Goal: Task Accomplishment & Management: Complete application form

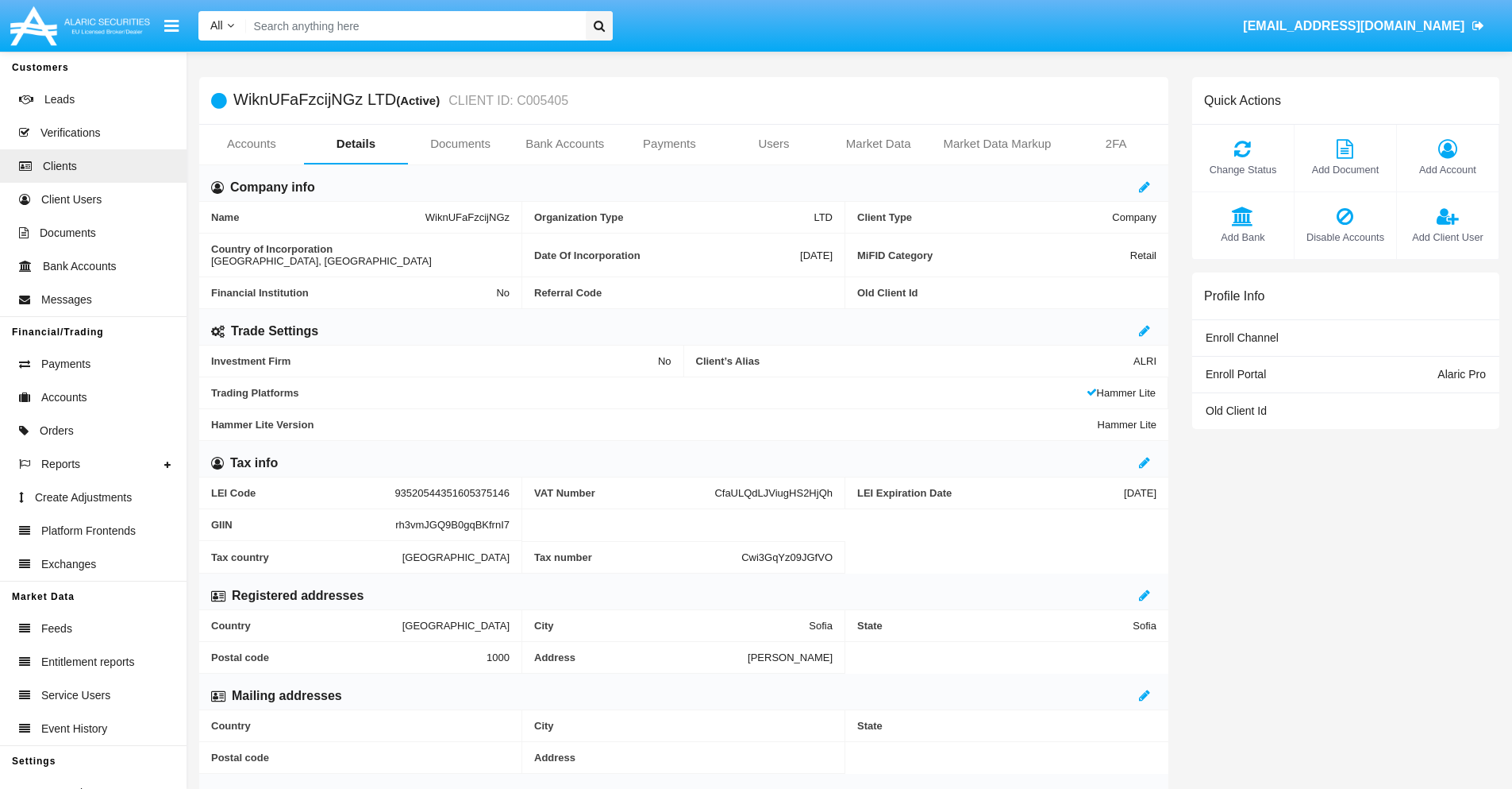
click at [564, 144] on link "Bank Accounts" at bounding box center [565, 143] width 105 height 38
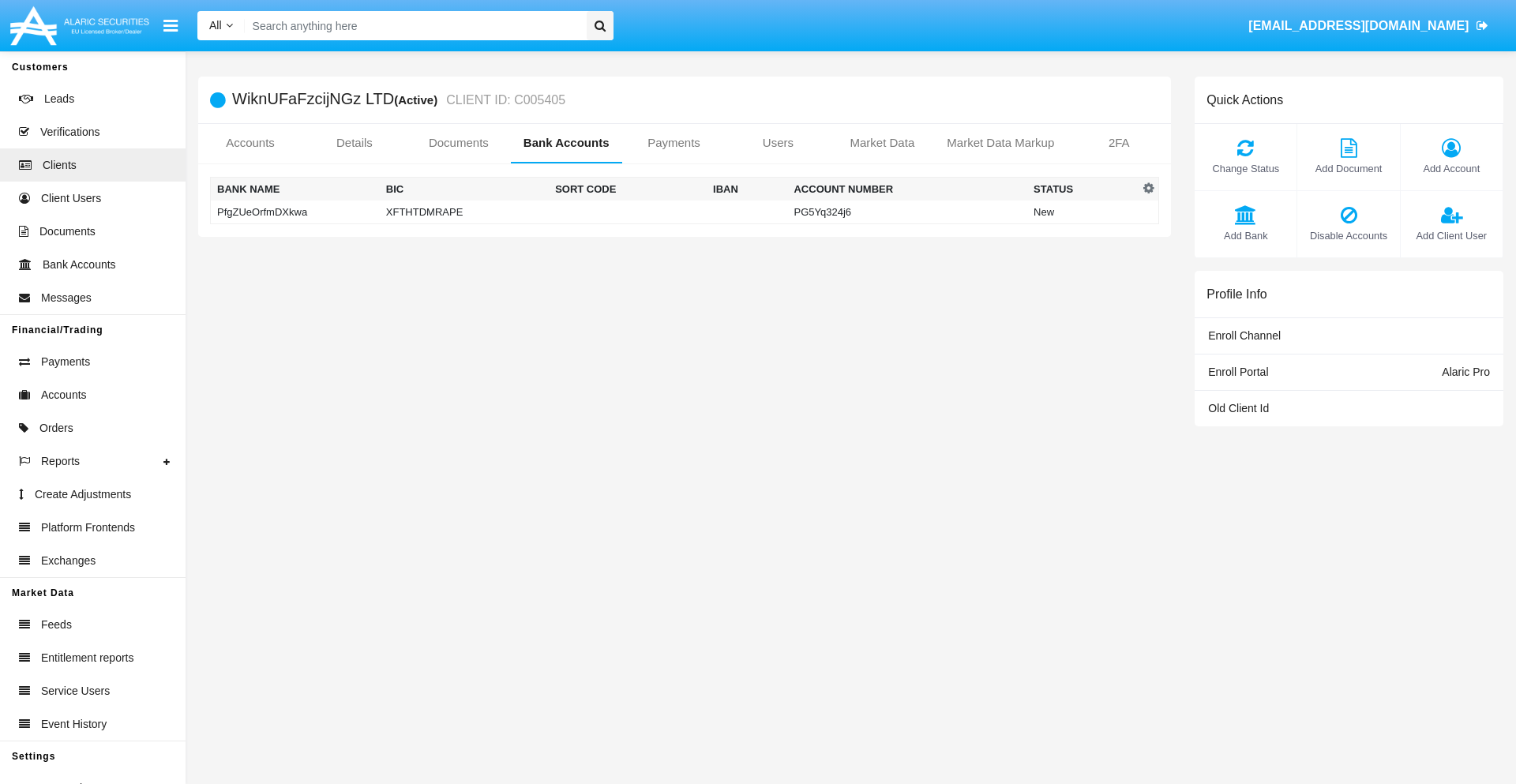
click at [294, 212] on td "PfgZUeOrfmDXkwa" at bounding box center [295, 212] width 169 height 24
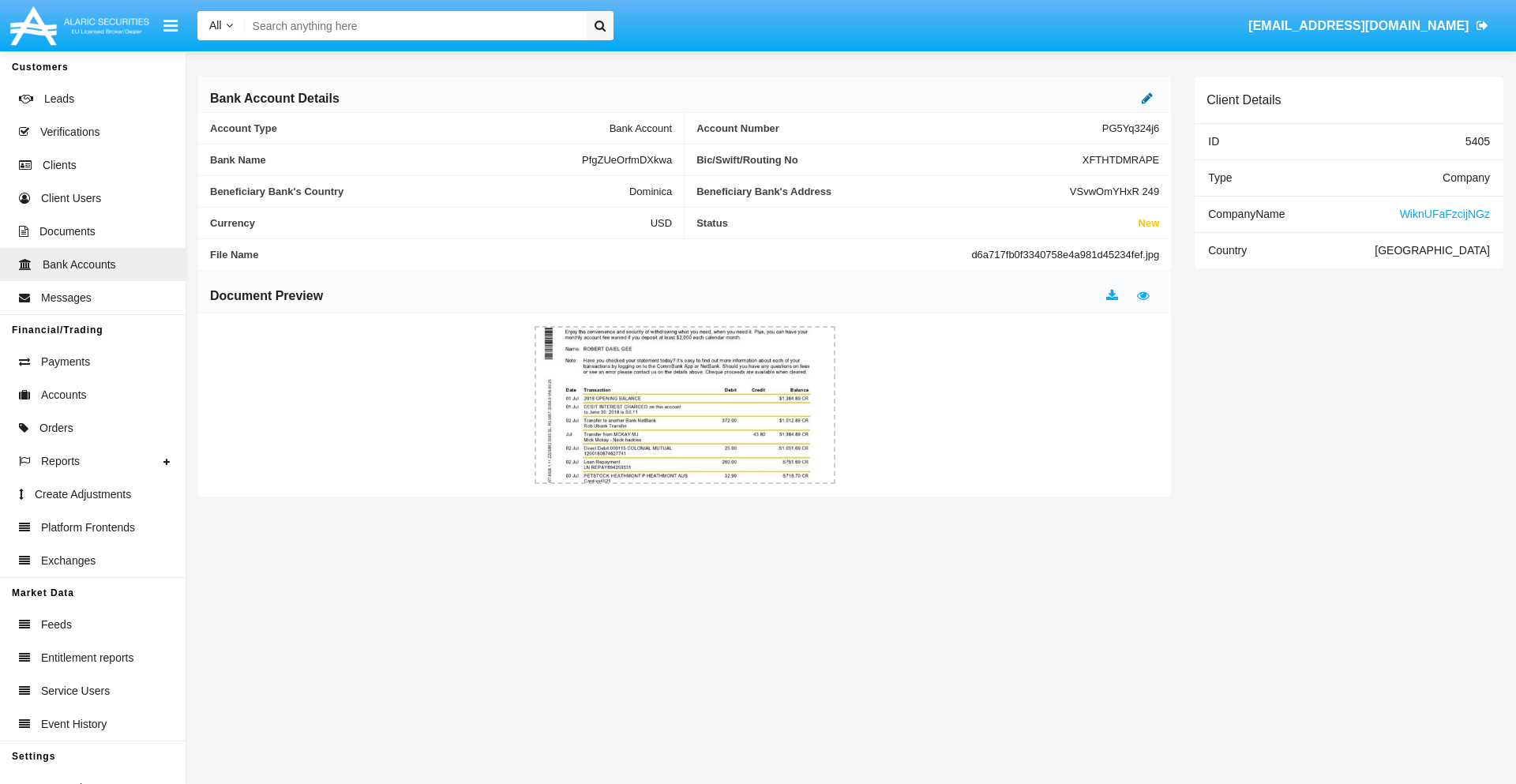
click at [1147, 97] on icon at bounding box center [1147, 97] width 11 height 12
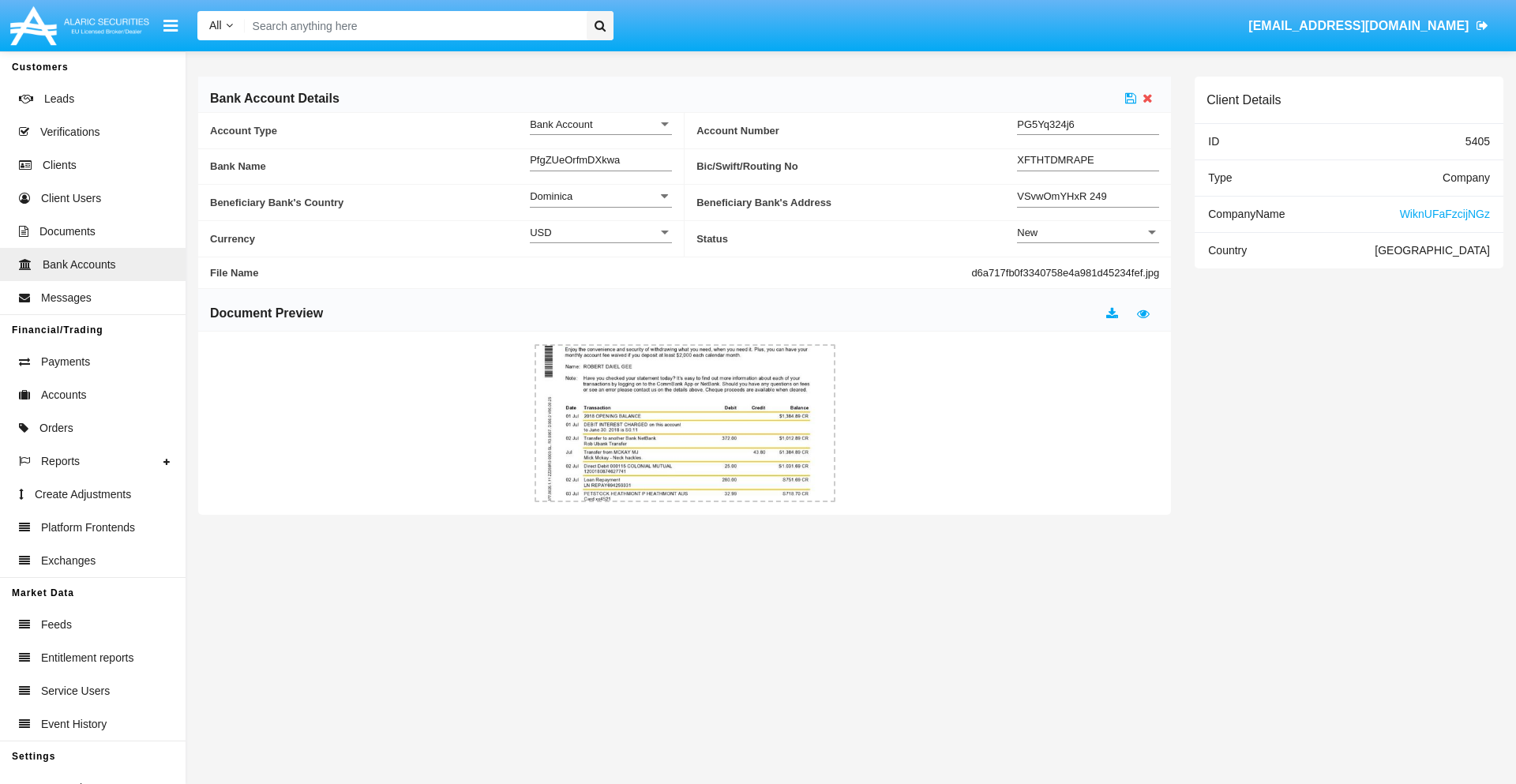
click at [1088, 232] on div "New" at bounding box center [1081, 232] width 128 height 13
click at [1088, 271] on span "Active" at bounding box center [1088, 271] width 142 height 31
click at [1130, 97] on icon at bounding box center [1130, 97] width 11 height 12
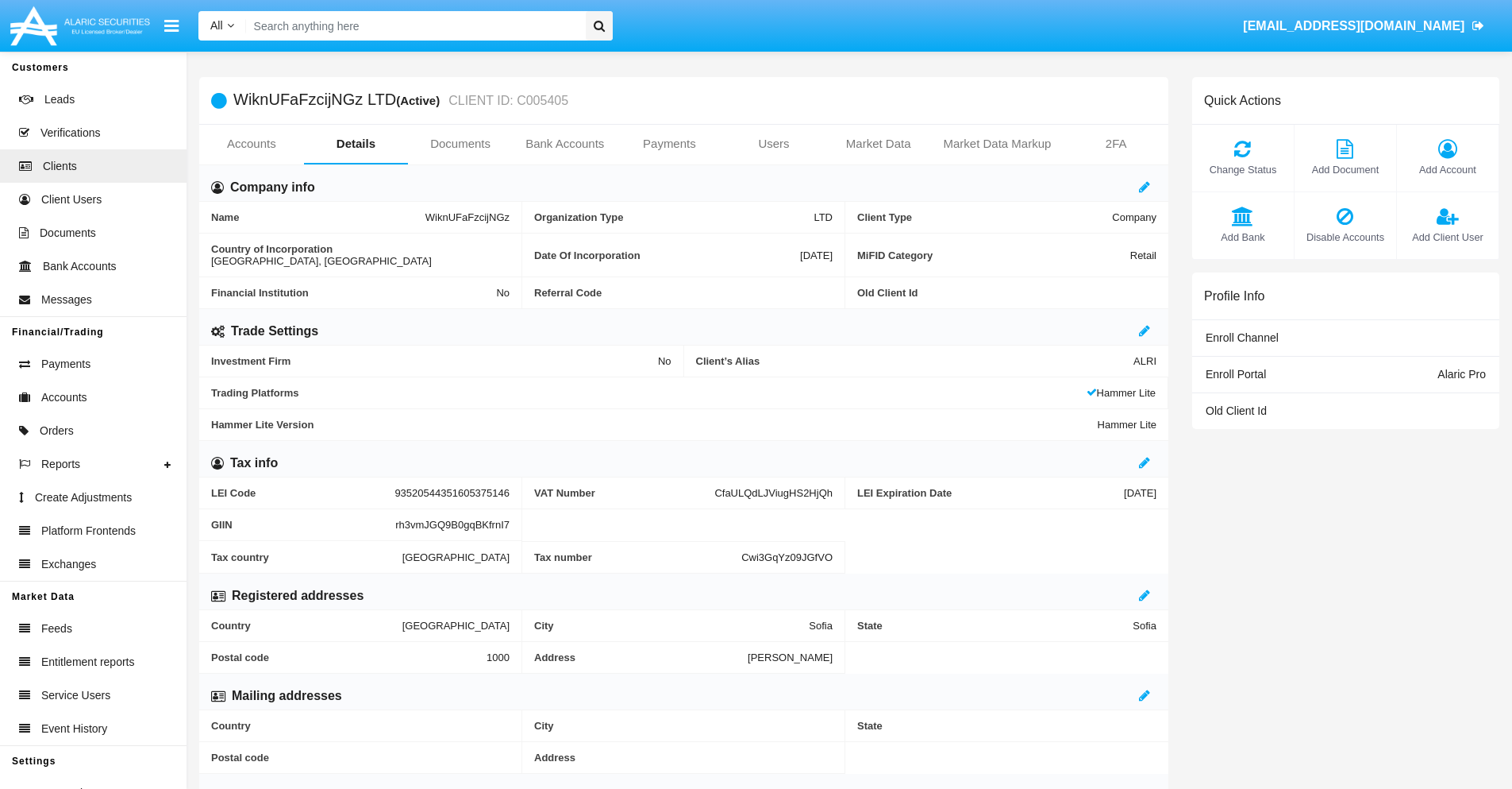
click at [564, 144] on link "Bank Accounts" at bounding box center [565, 143] width 105 height 38
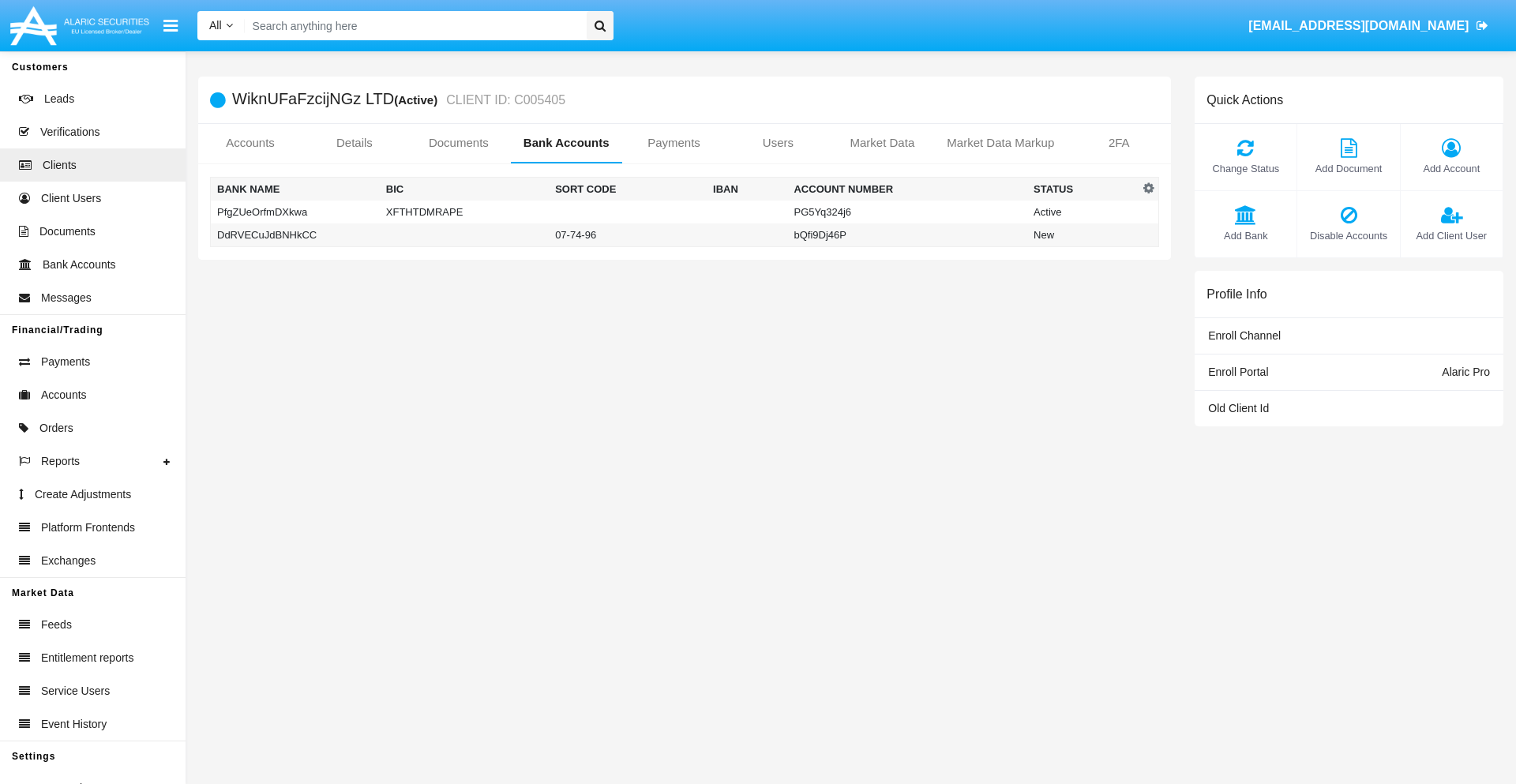
click at [294, 234] on td "DdRVECuJdBNHkCC" at bounding box center [295, 234] width 169 height 24
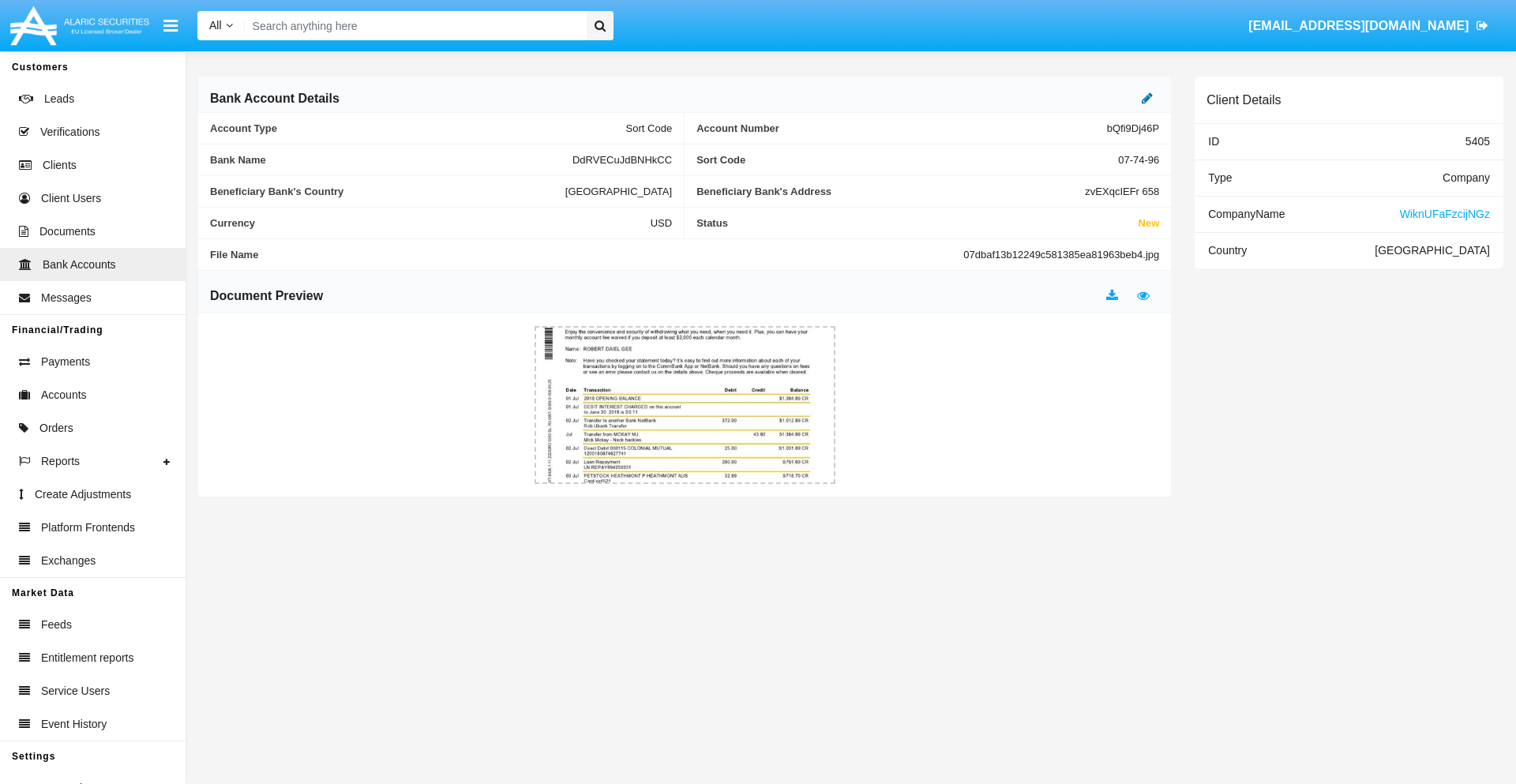
click at [1147, 97] on icon at bounding box center [1147, 97] width 11 height 12
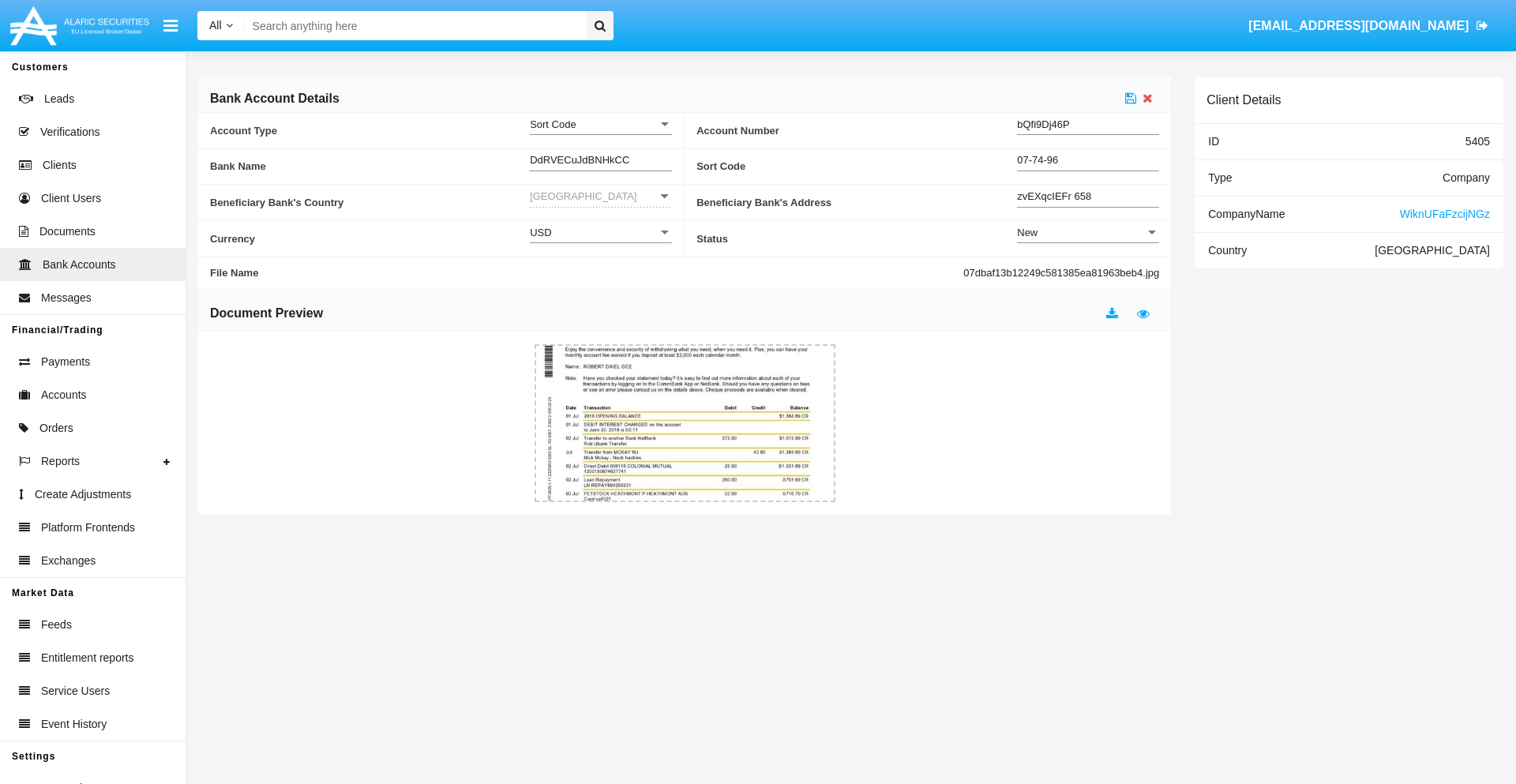
click at [1088, 232] on div "New" at bounding box center [1081, 232] width 128 height 13
click at [1088, 271] on span "Active" at bounding box center [1088, 271] width 142 height 31
click at [1130, 97] on icon at bounding box center [1130, 97] width 11 height 12
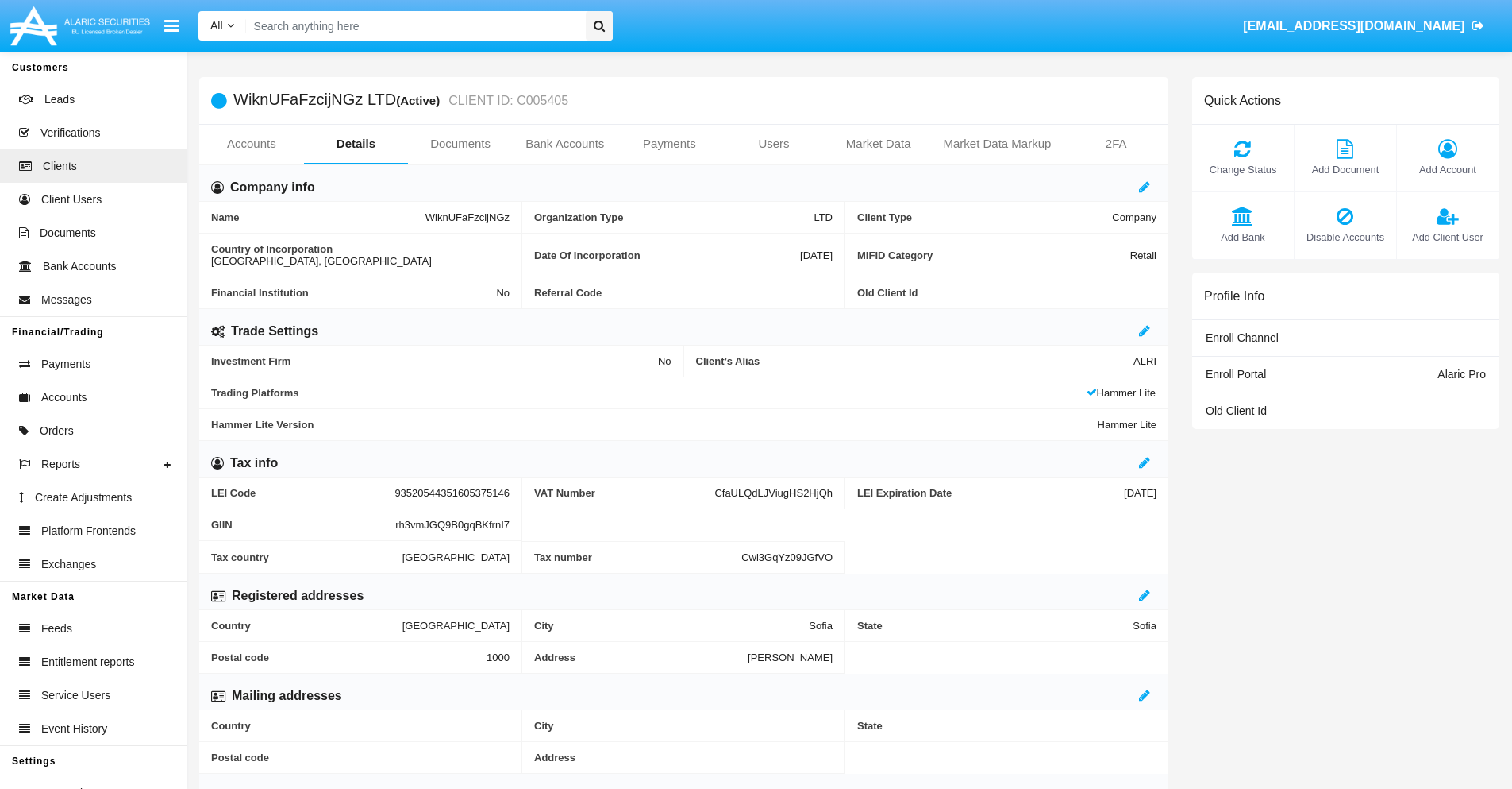
click at [1243, 237] on span "Add Bank" at bounding box center [1243, 237] width 86 height 15
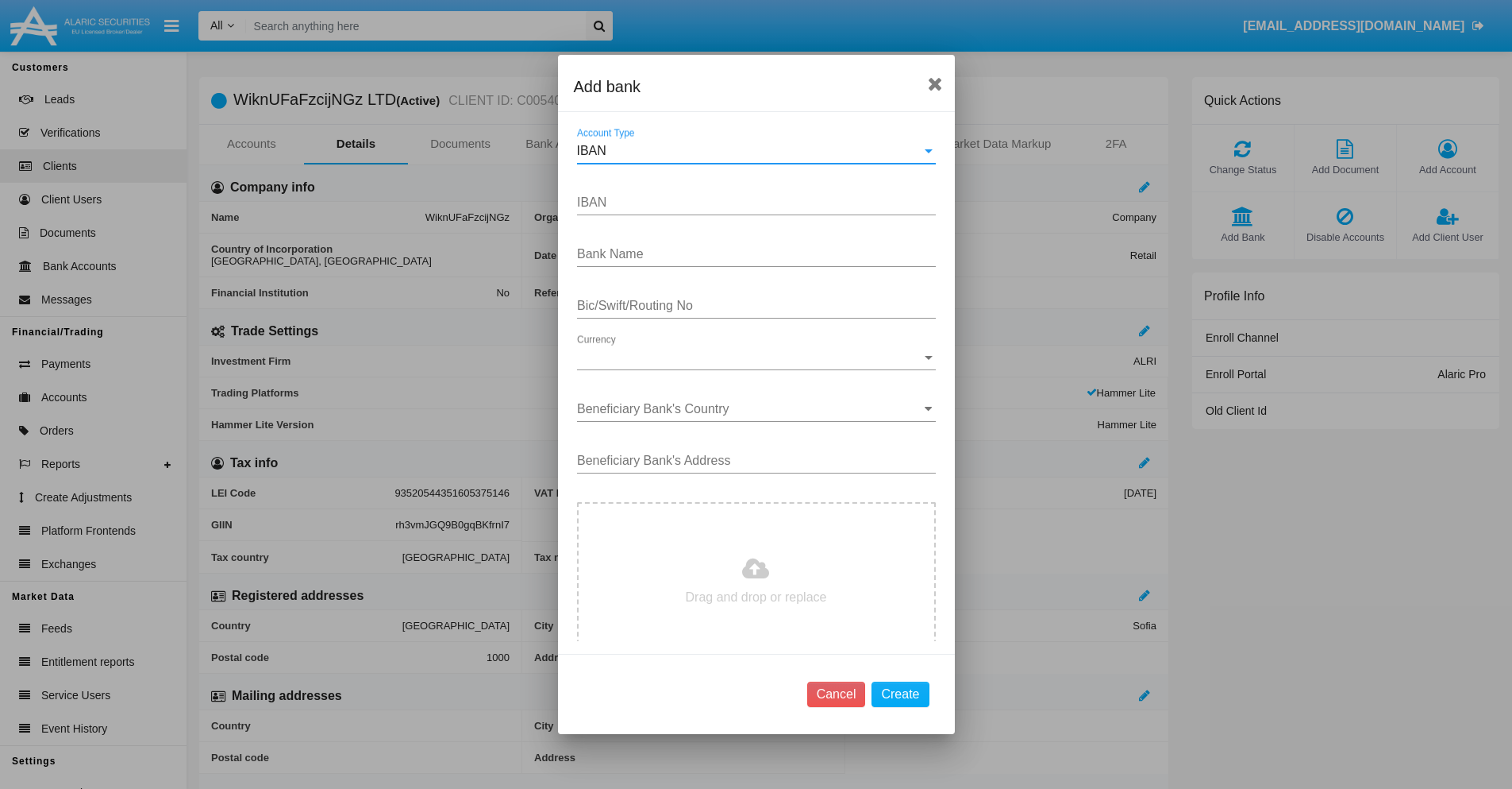
click at [750, 151] on div "IBAN" at bounding box center [750, 151] width 344 height 14
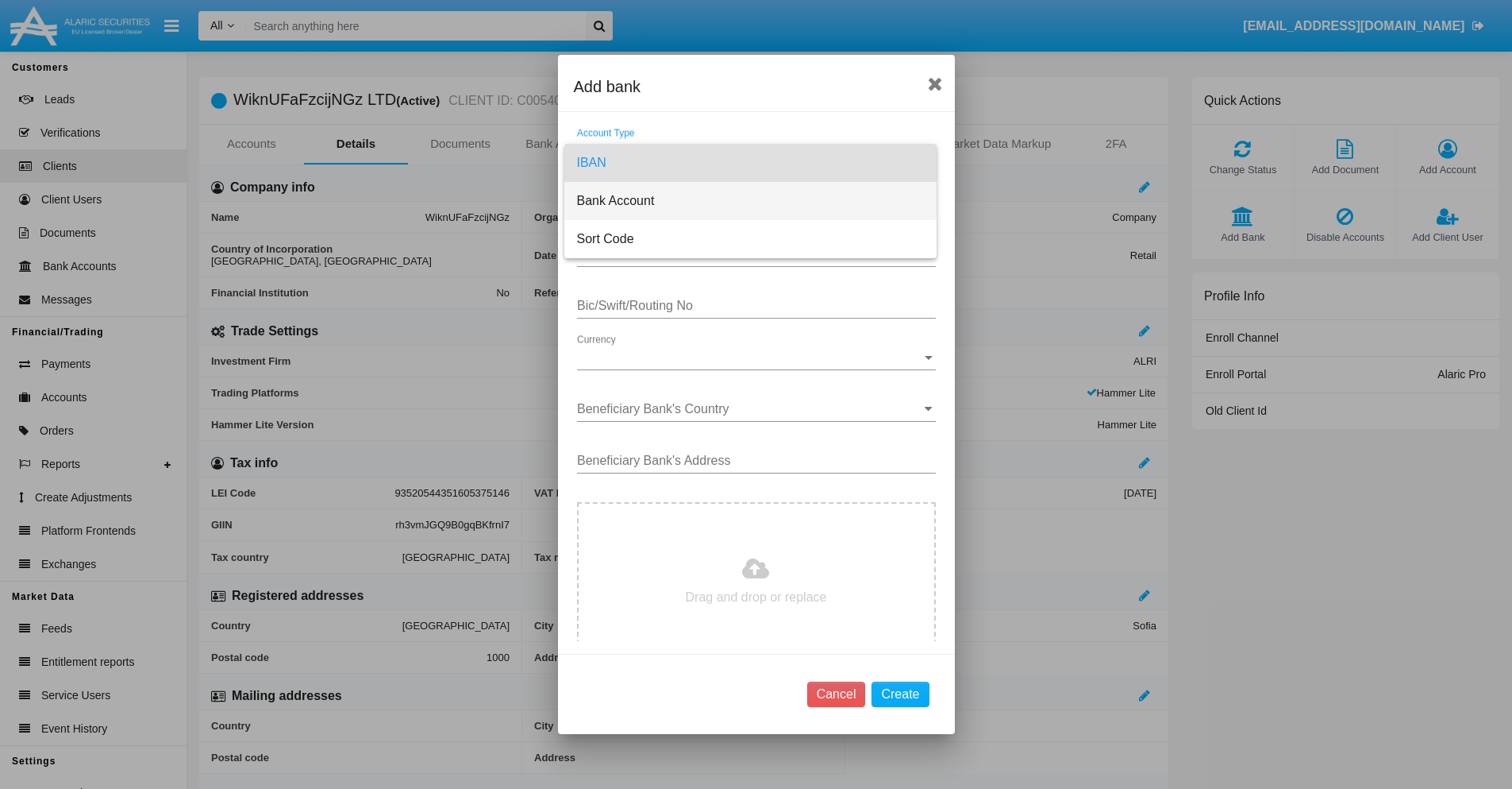
click at [750, 201] on span "Bank Account" at bounding box center [751, 201] width 347 height 38
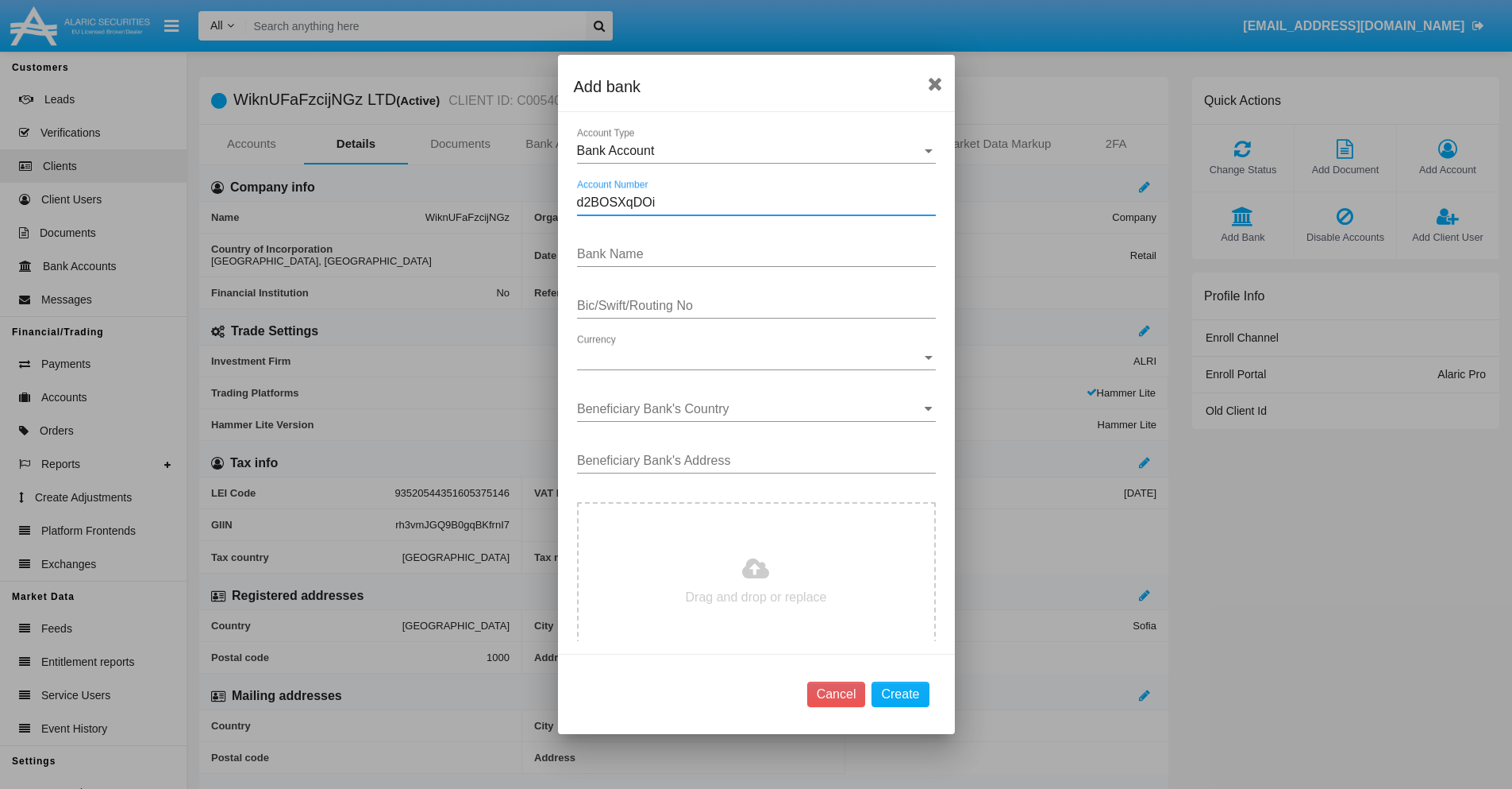
type input "d2BOSXqDOi"
type input "OOzpycyhbDrjpCn"
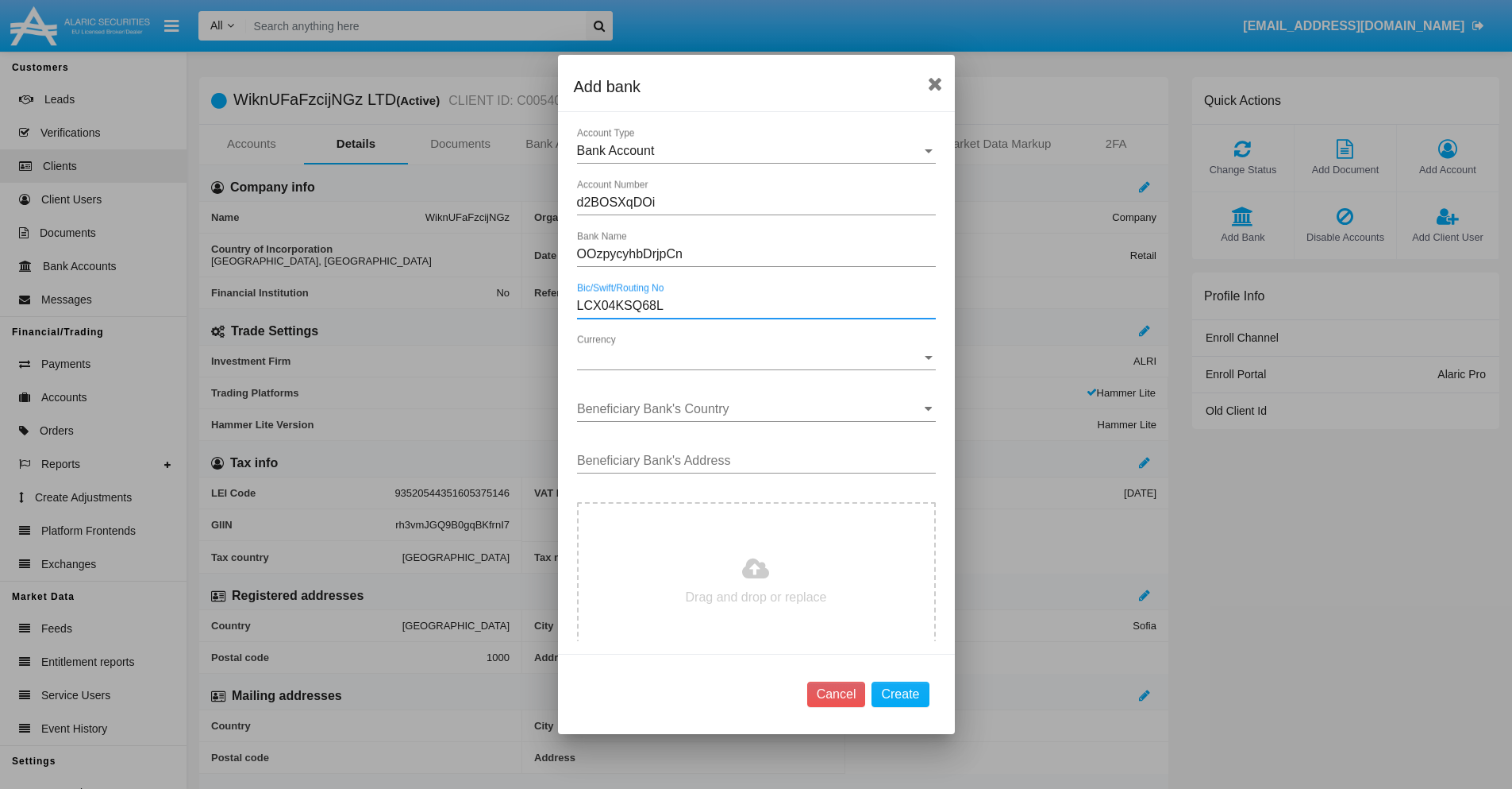
type input "LCX04KSQ68L"
click at [750, 358] on span "Currency" at bounding box center [750, 357] width 344 height 14
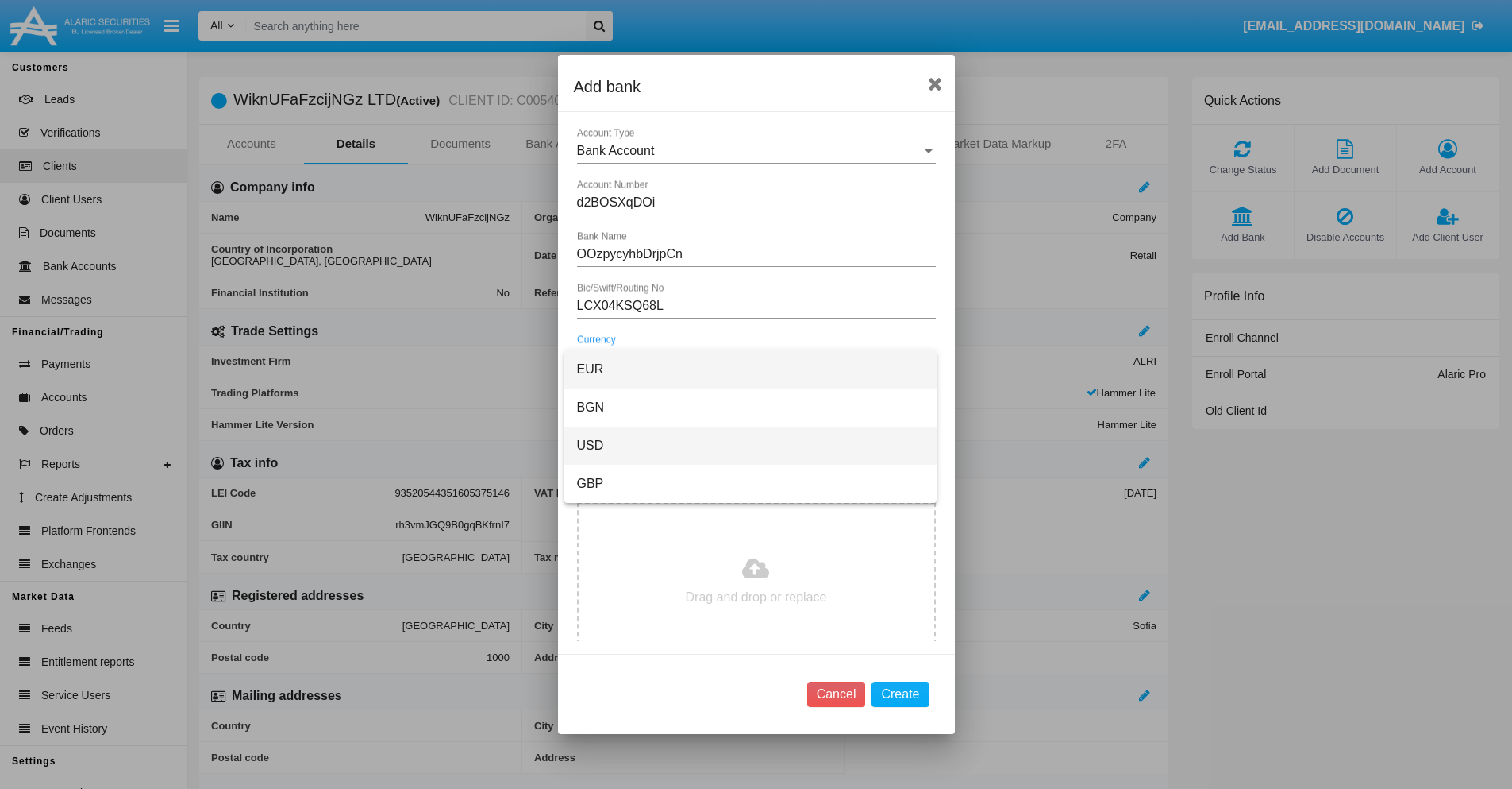
click at [750, 445] on span "USD" at bounding box center [751, 445] width 347 height 38
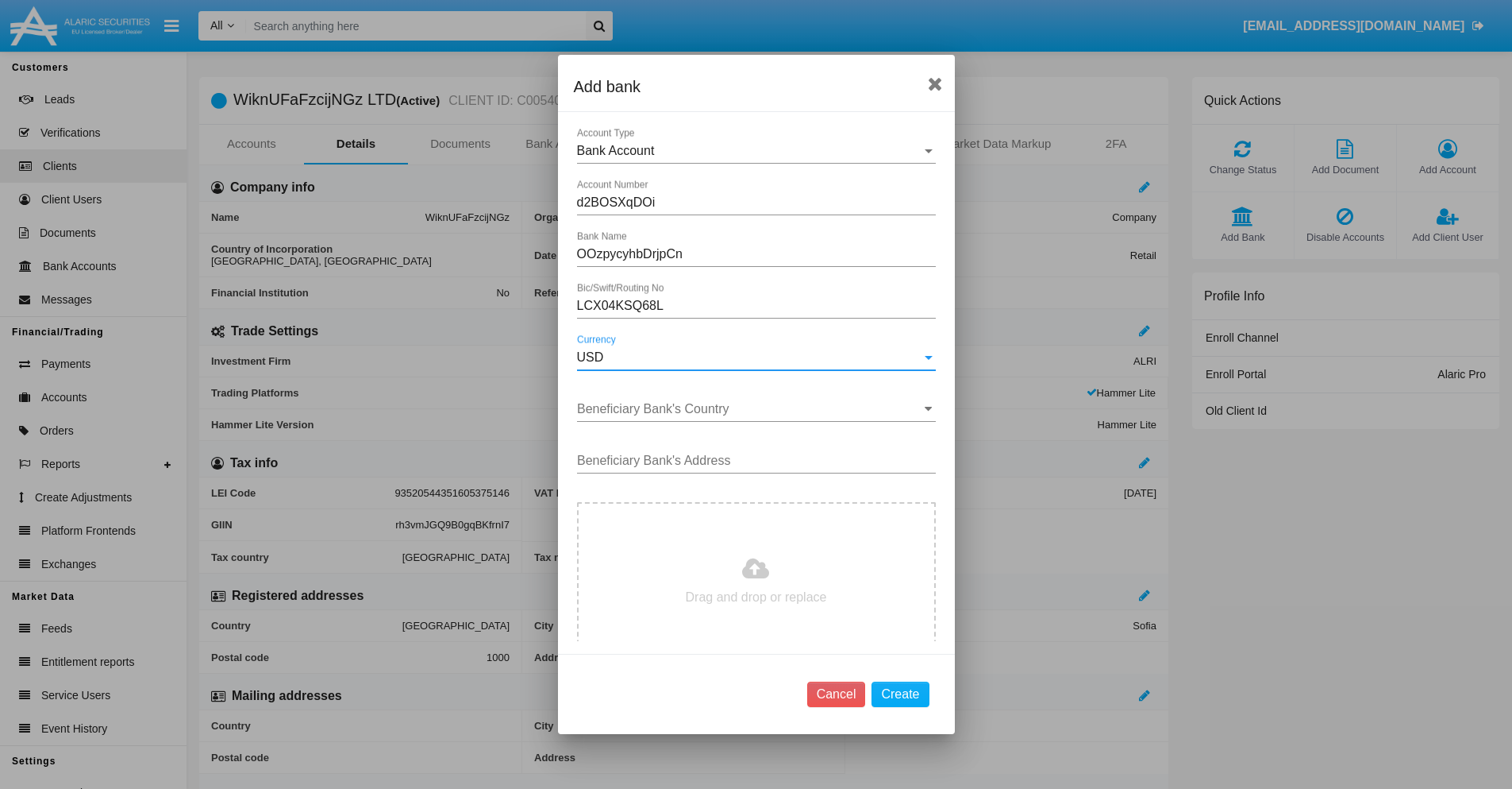
click at [750, 409] on input "Beneficiary Bank's Country" at bounding box center [757, 409] width 359 height 14
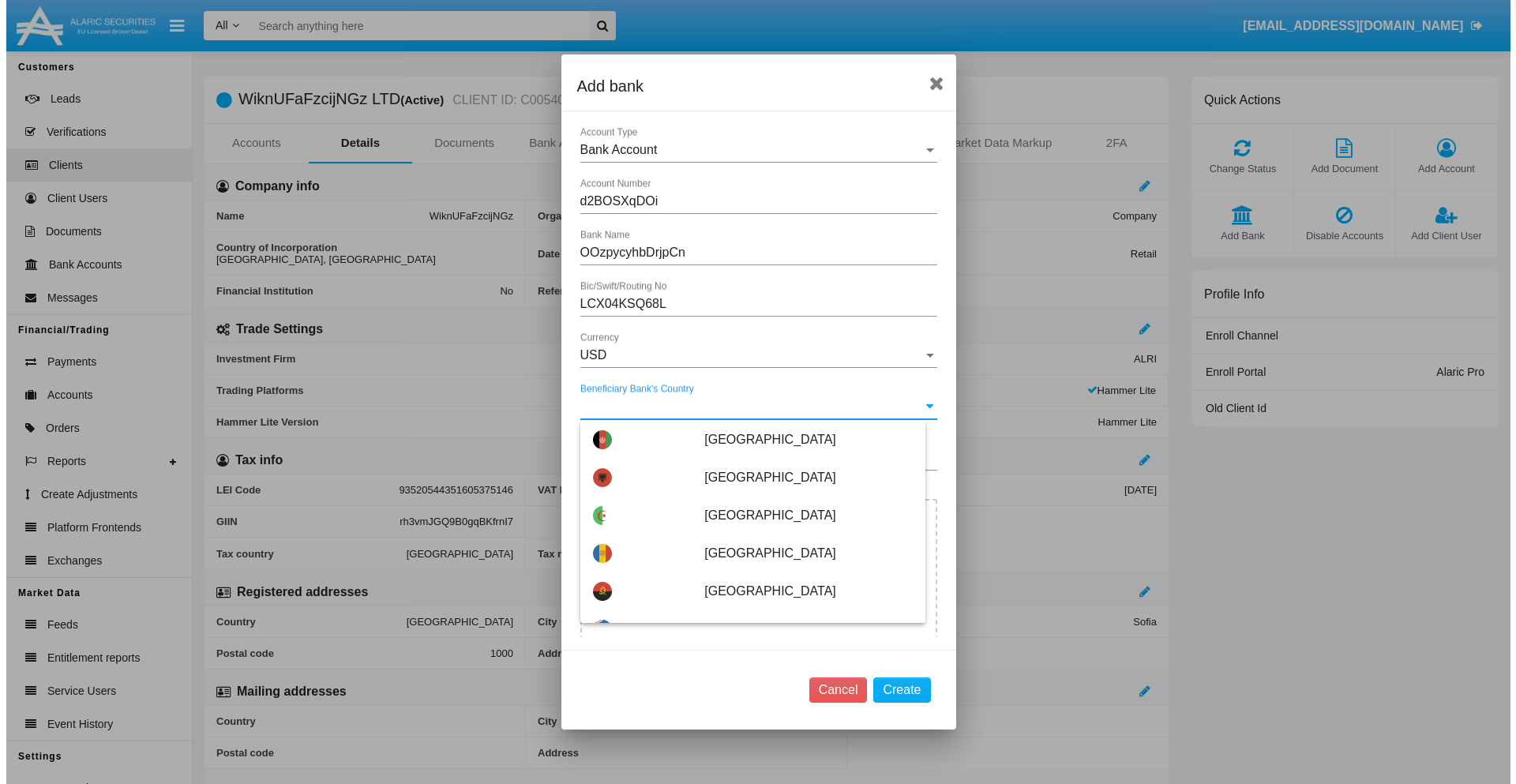
scroll to position [7753, 0]
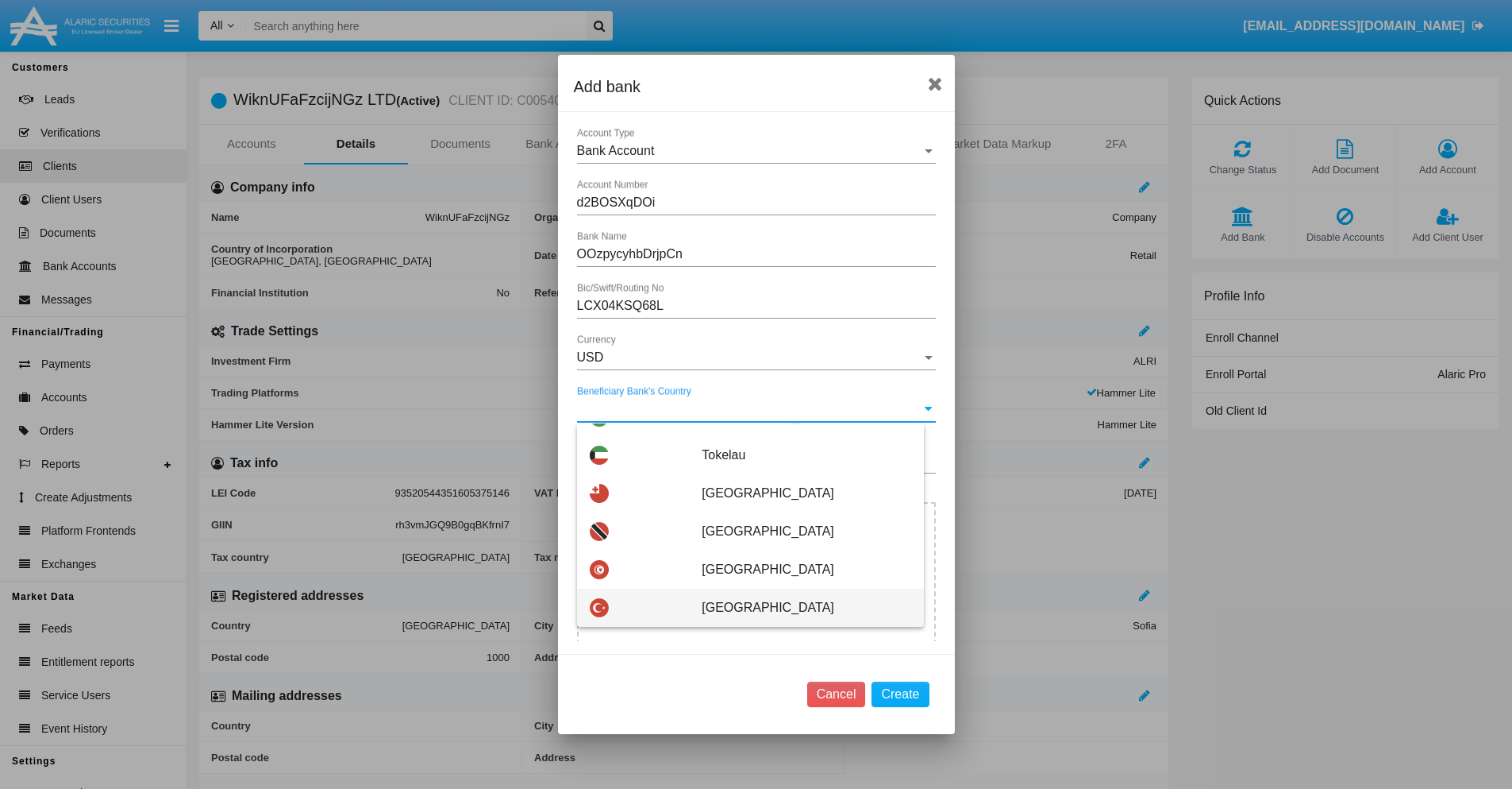
click at [798, 608] on span "[GEOGRAPHIC_DATA]" at bounding box center [806, 607] width 208 height 38
type input "[GEOGRAPHIC_DATA]"
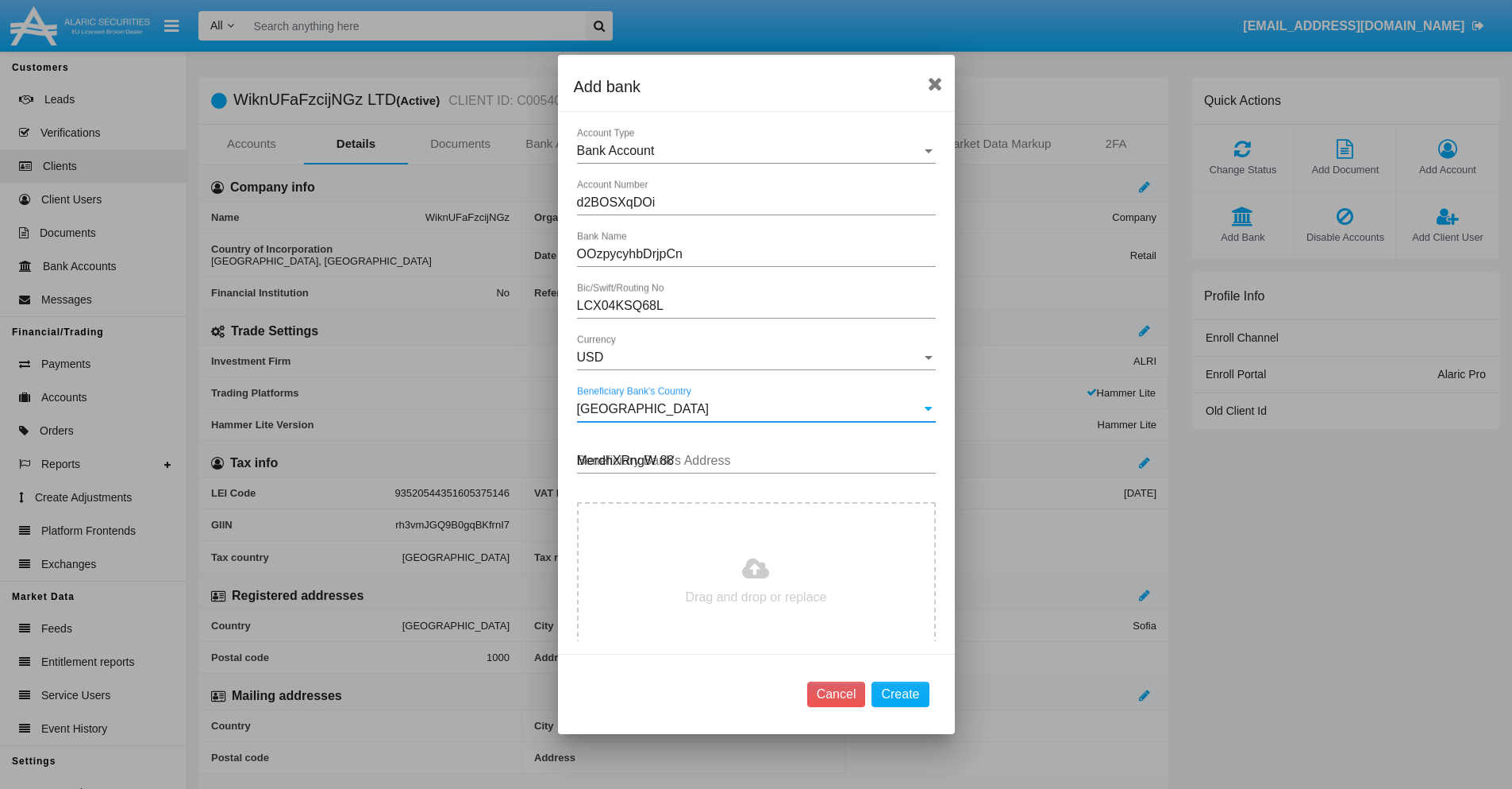
type input "MerdhXRngW 889"
type input "C:\fakepath\bank-statement.png"
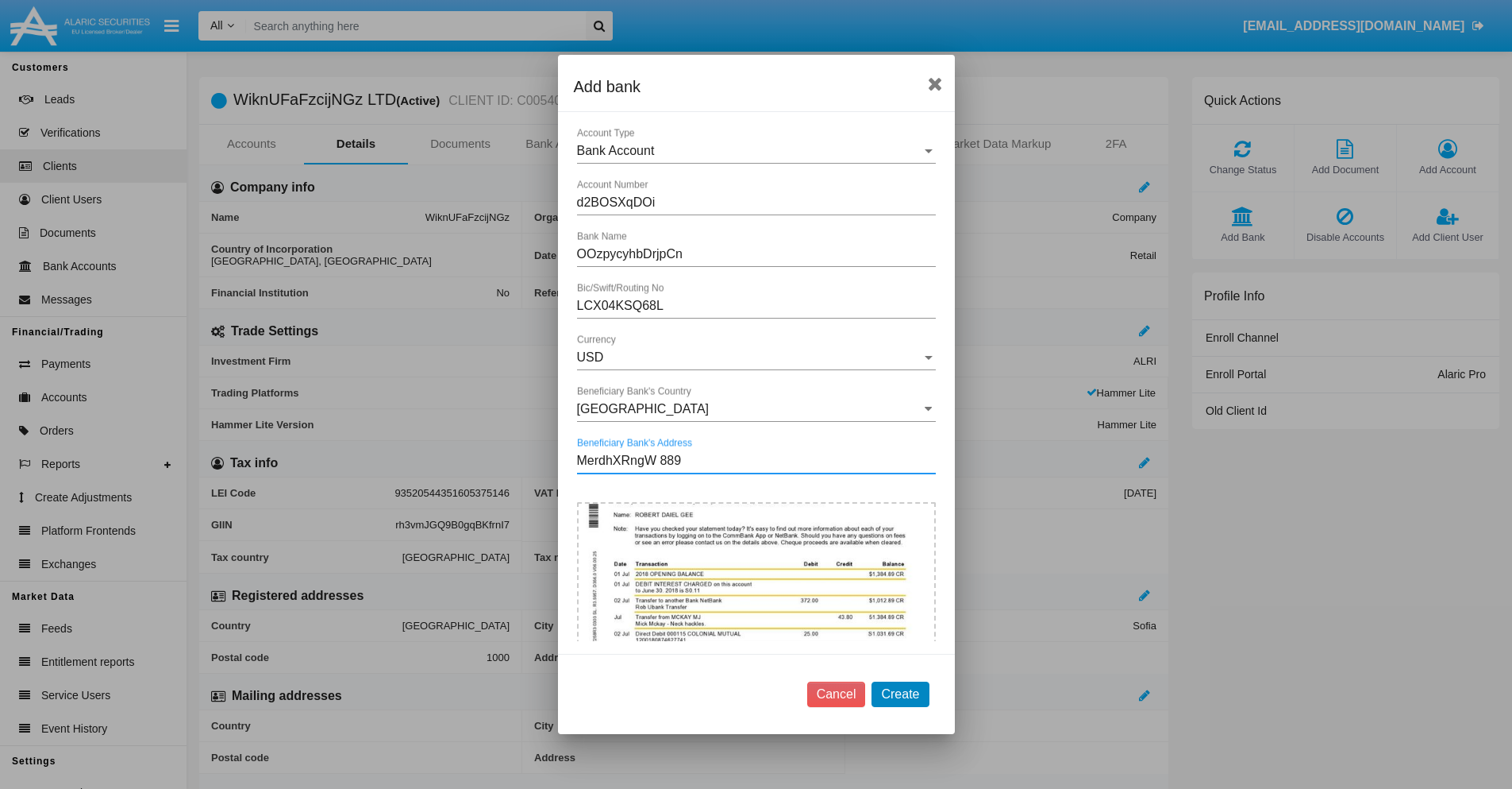
click at [900, 694] on button "Create" at bounding box center [900, 694] width 57 height 26
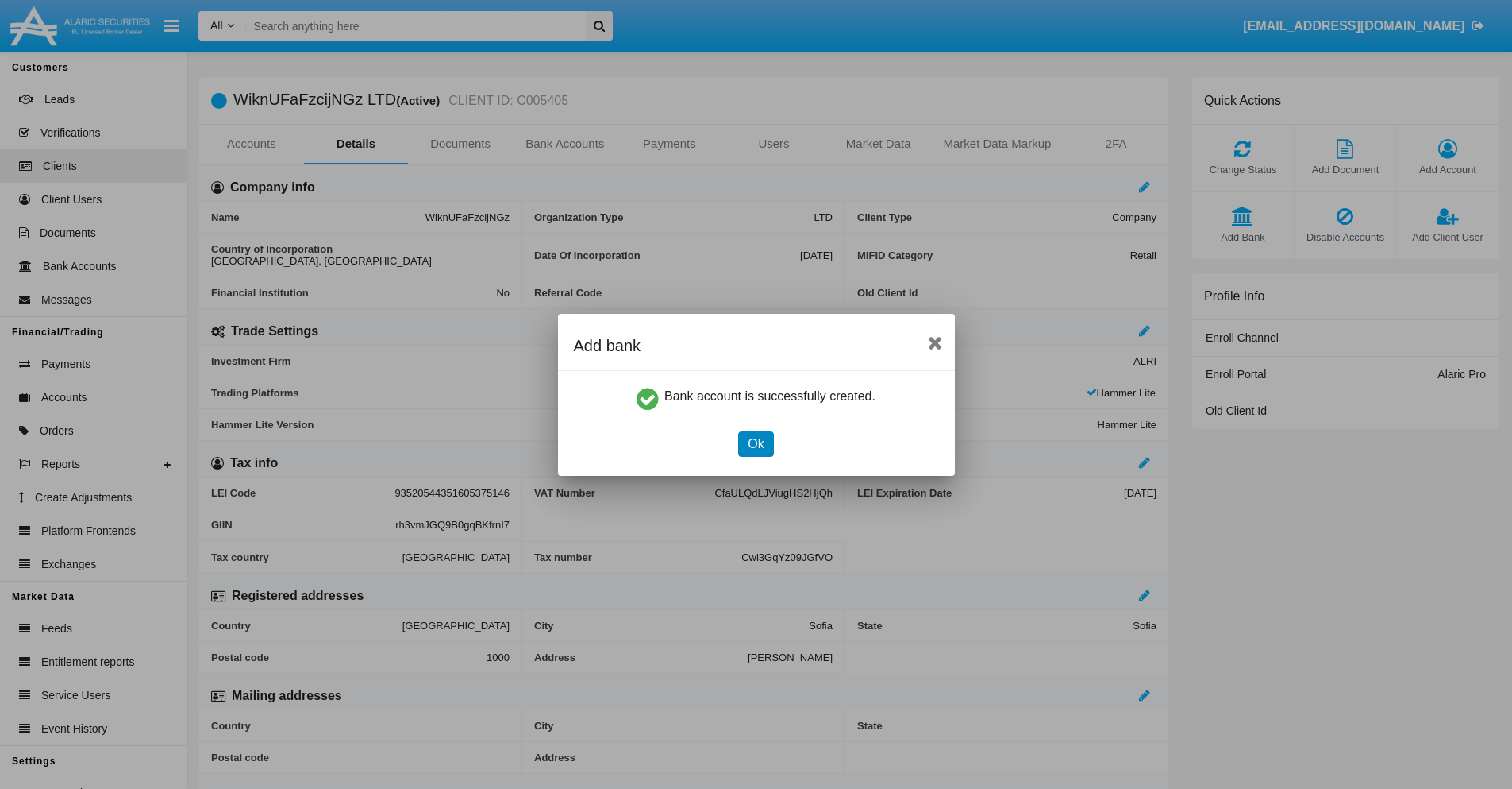
click at [756, 444] on button "Ok" at bounding box center [756, 444] width 35 height 26
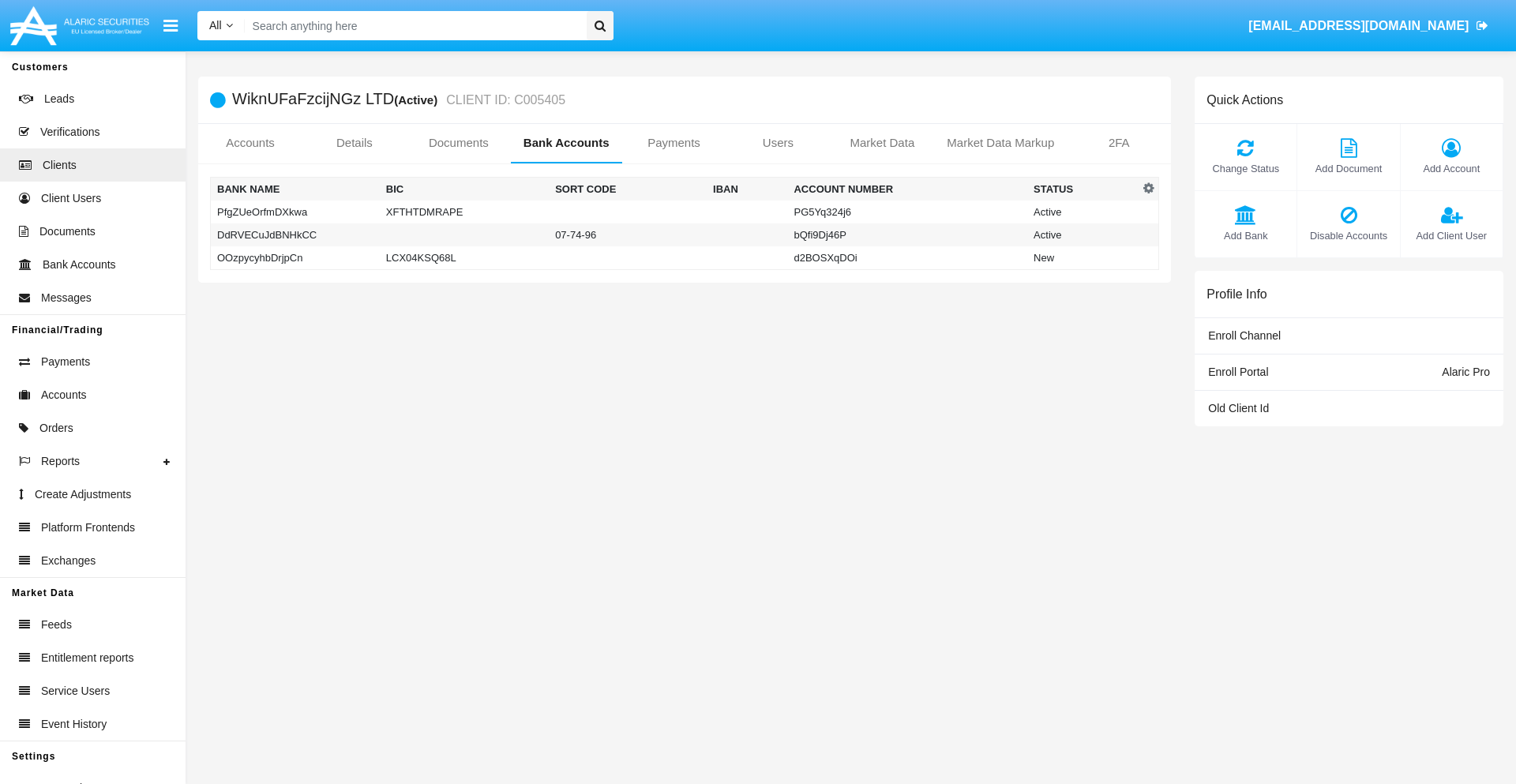
click at [294, 257] on td "OOzpycyhbDrjpCn" at bounding box center [295, 257] width 169 height 24
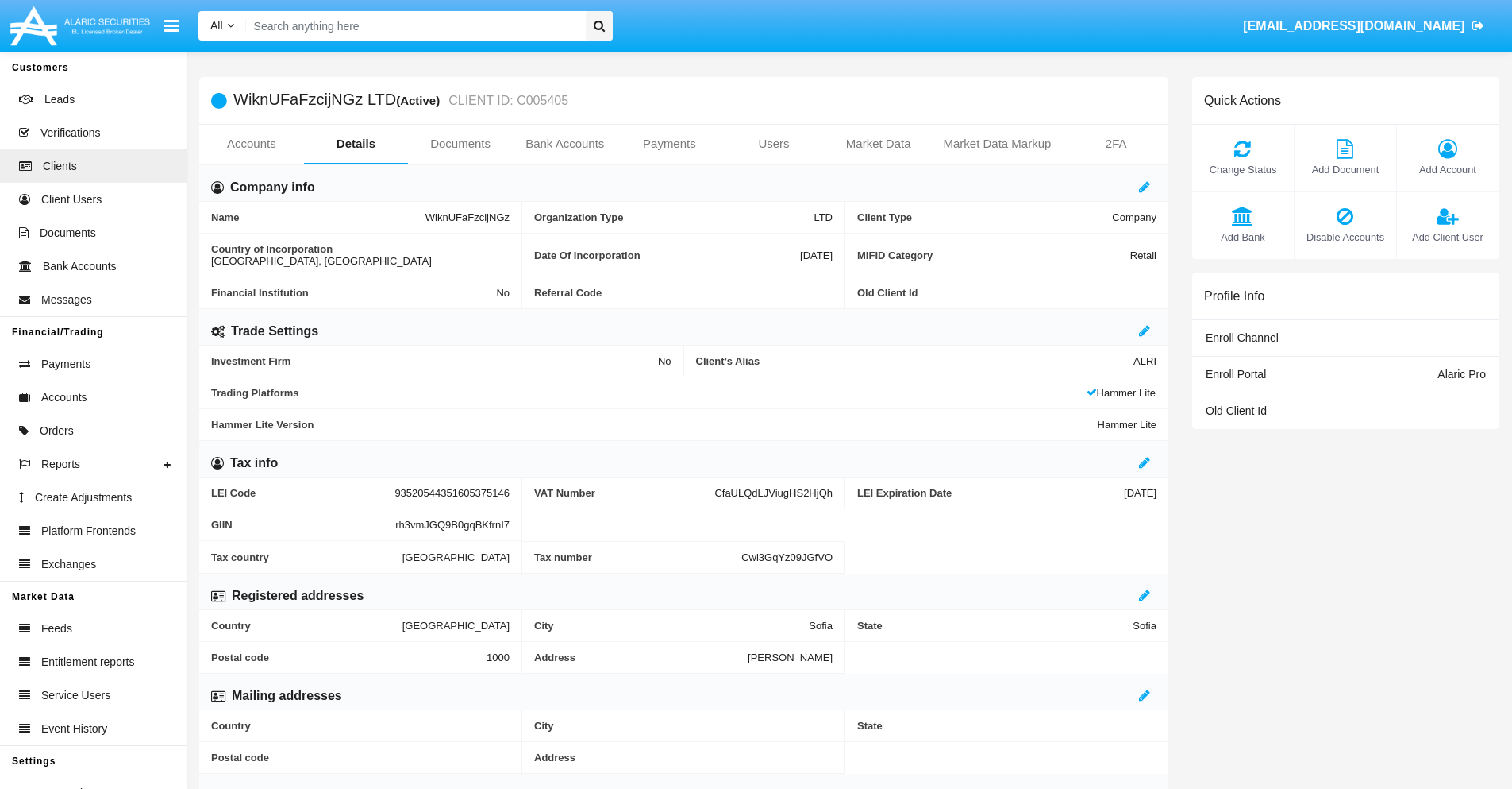
click at [1243, 237] on span "Add Bank" at bounding box center [1243, 237] width 86 height 15
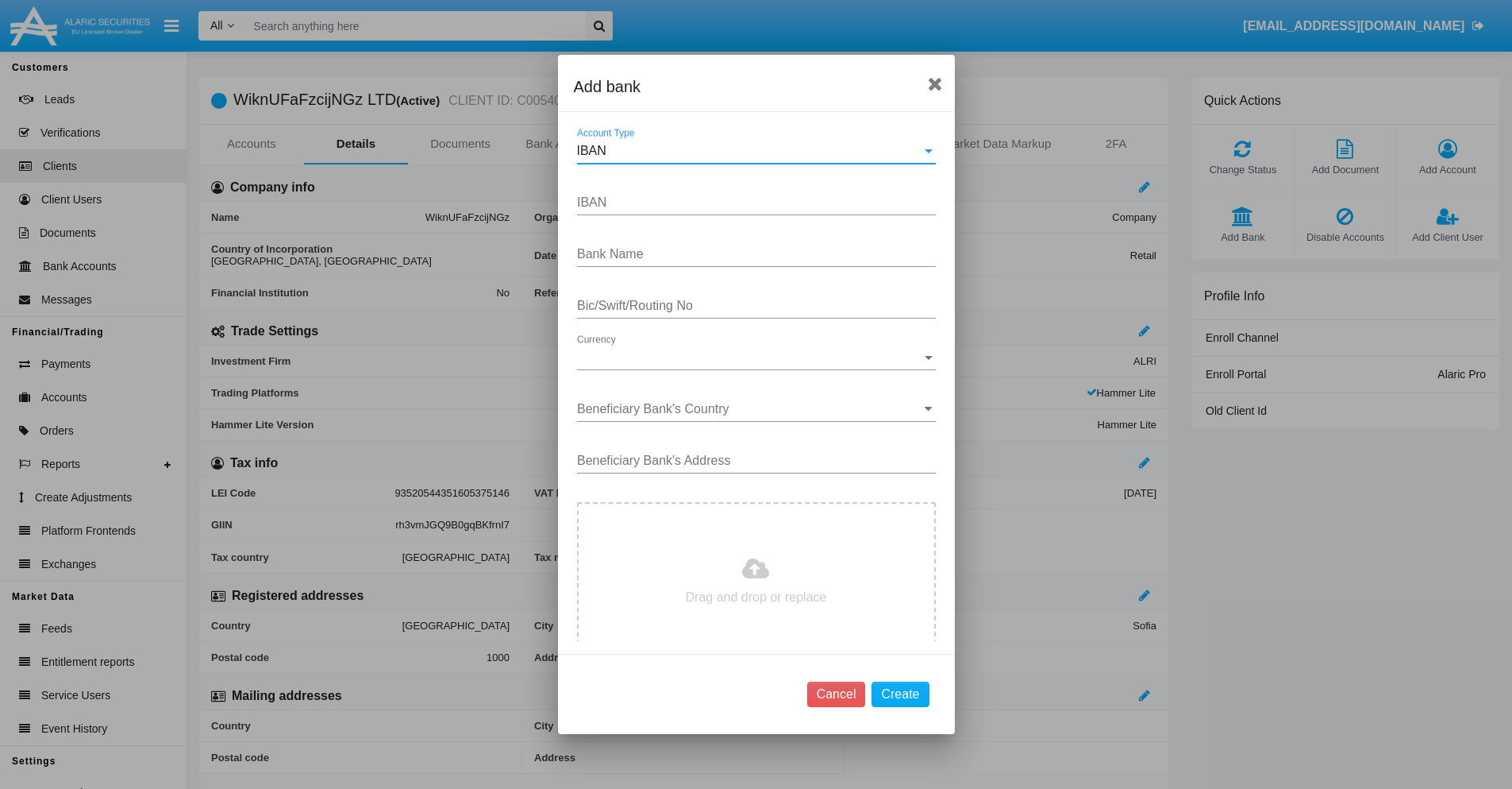
click at [750, 151] on div "IBAN" at bounding box center [750, 151] width 344 height 14
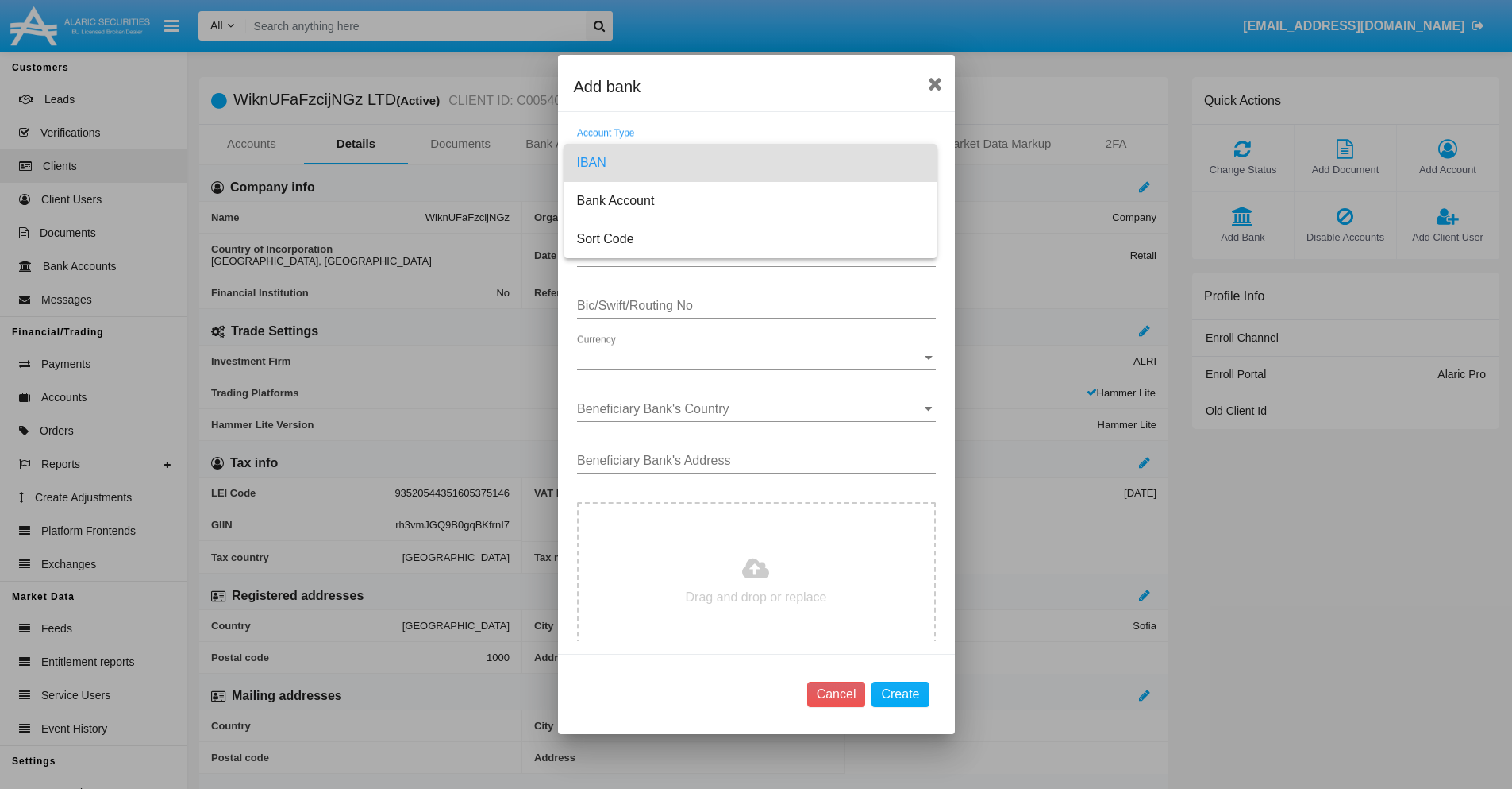
click at [750, 163] on span "IBAN" at bounding box center [751, 163] width 347 height 38
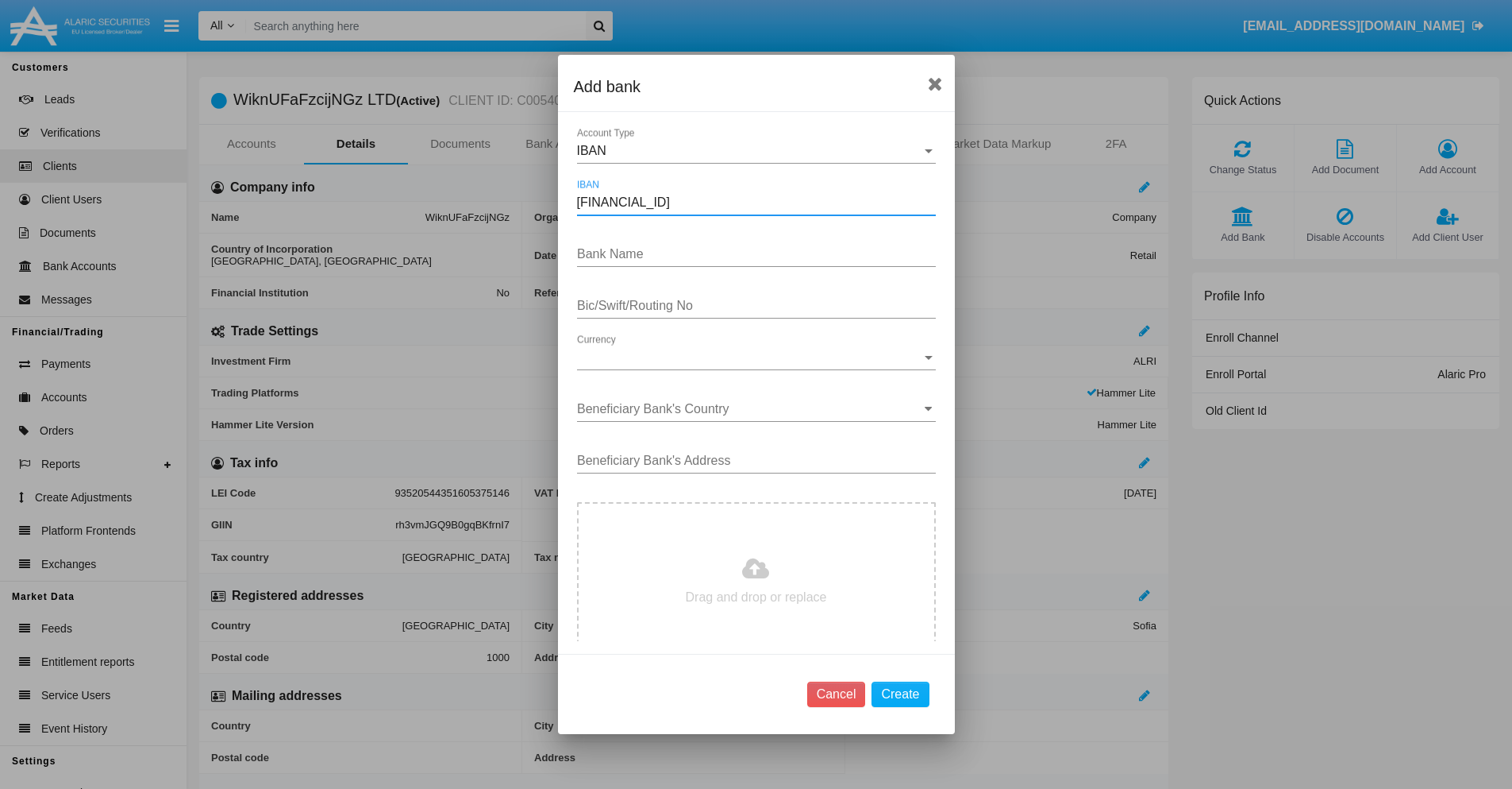
type input "DE31500105175143186793"
type input "xFYkzTGZjXYlIcY"
type input "RPLAQSVZRHQ"
click at [750, 358] on span "Currency" at bounding box center [750, 357] width 344 height 14
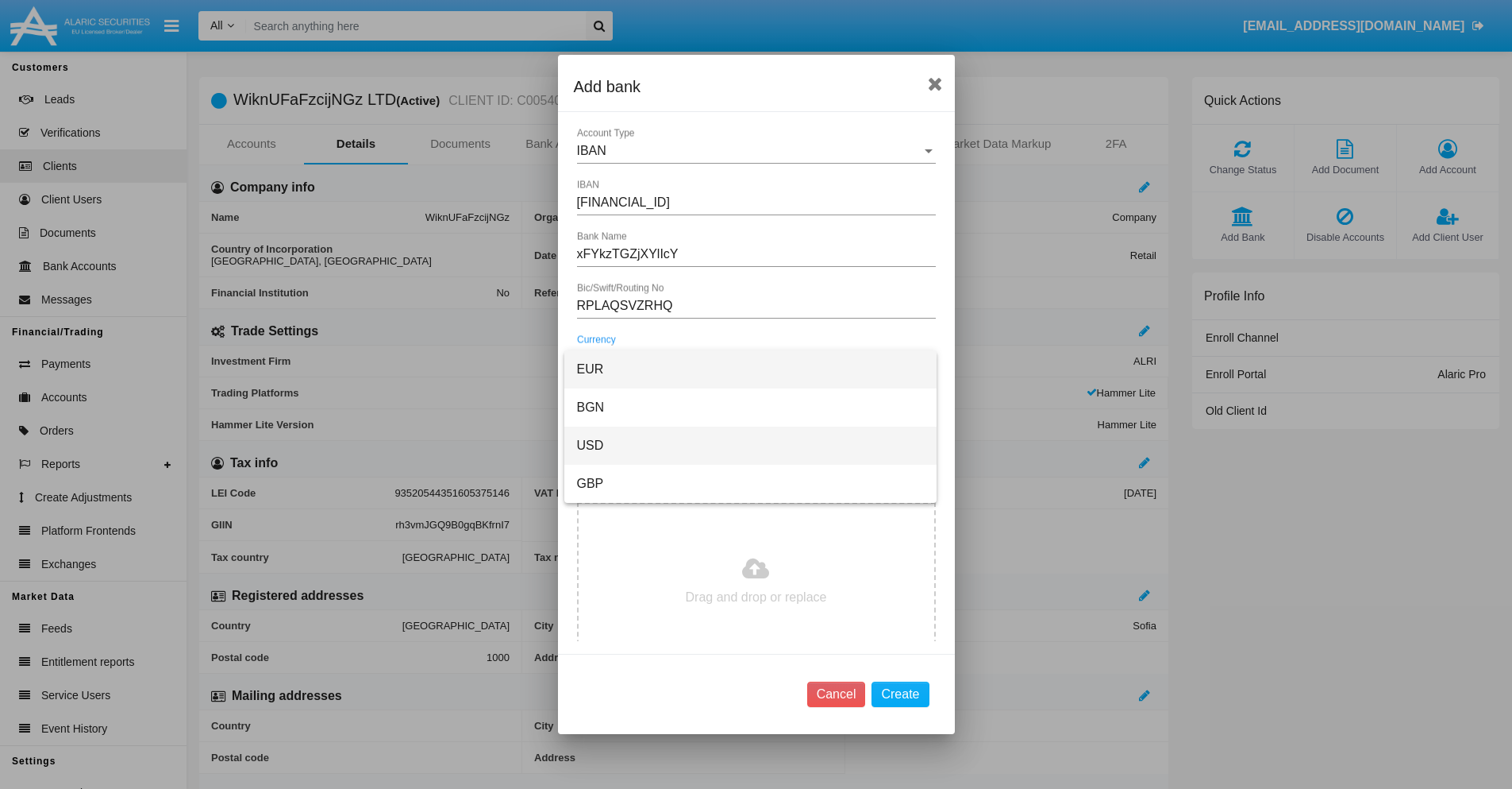
click at [750, 445] on span "USD" at bounding box center [751, 445] width 347 height 38
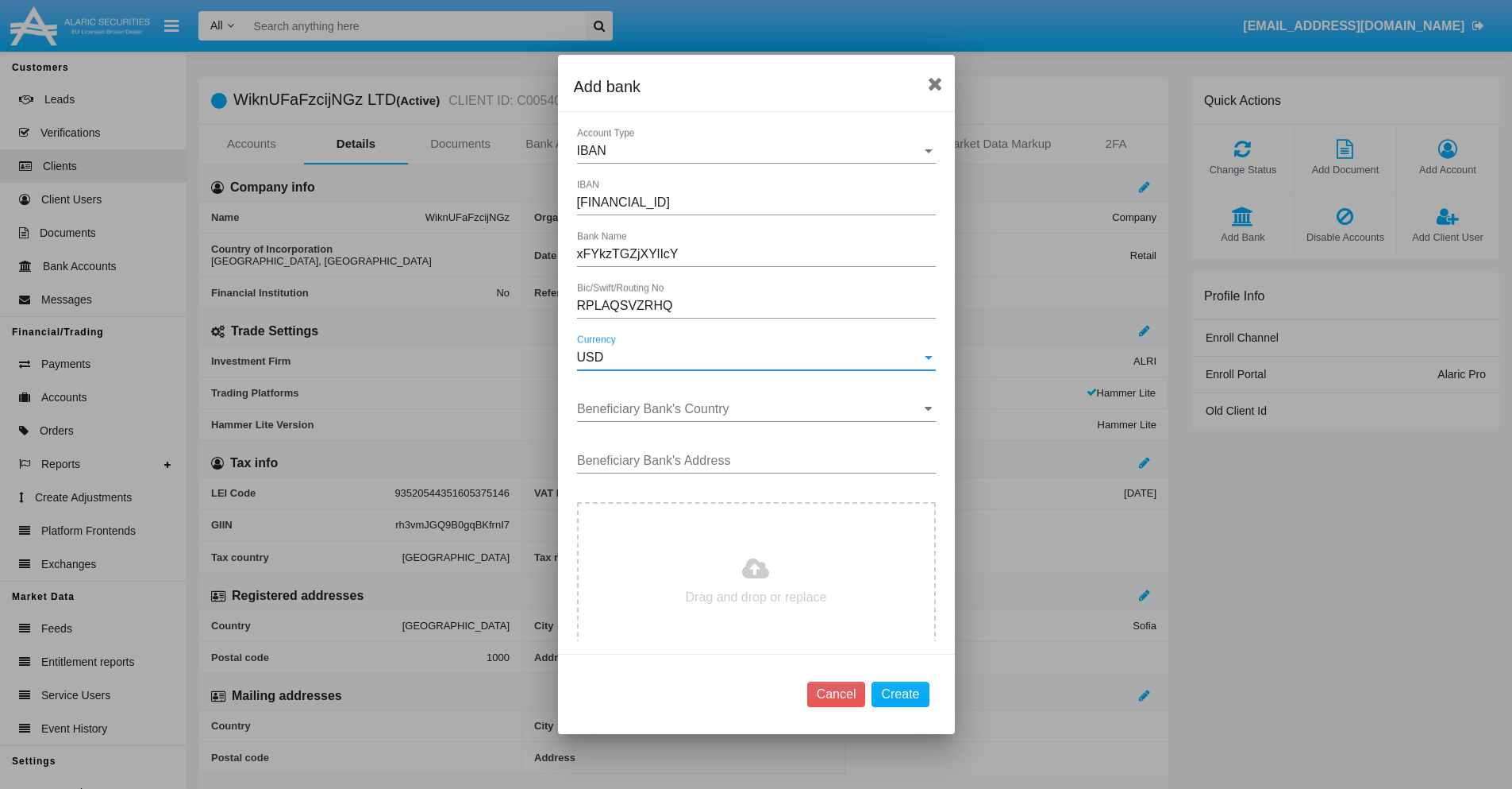
click at [750, 409] on input "Beneficiary Bank's Country" at bounding box center [757, 409] width 359 height 14
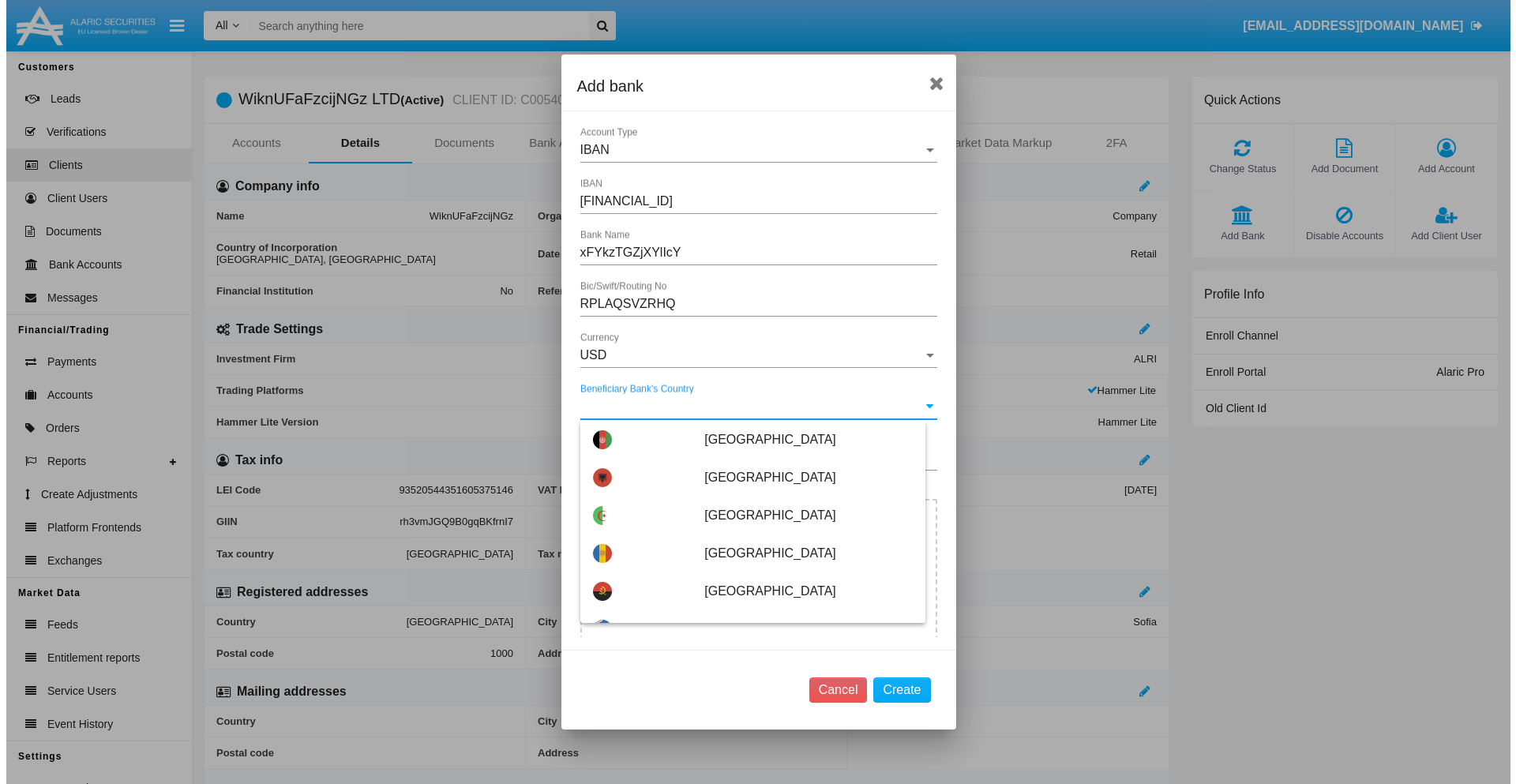
scroll to position [8170, 0]
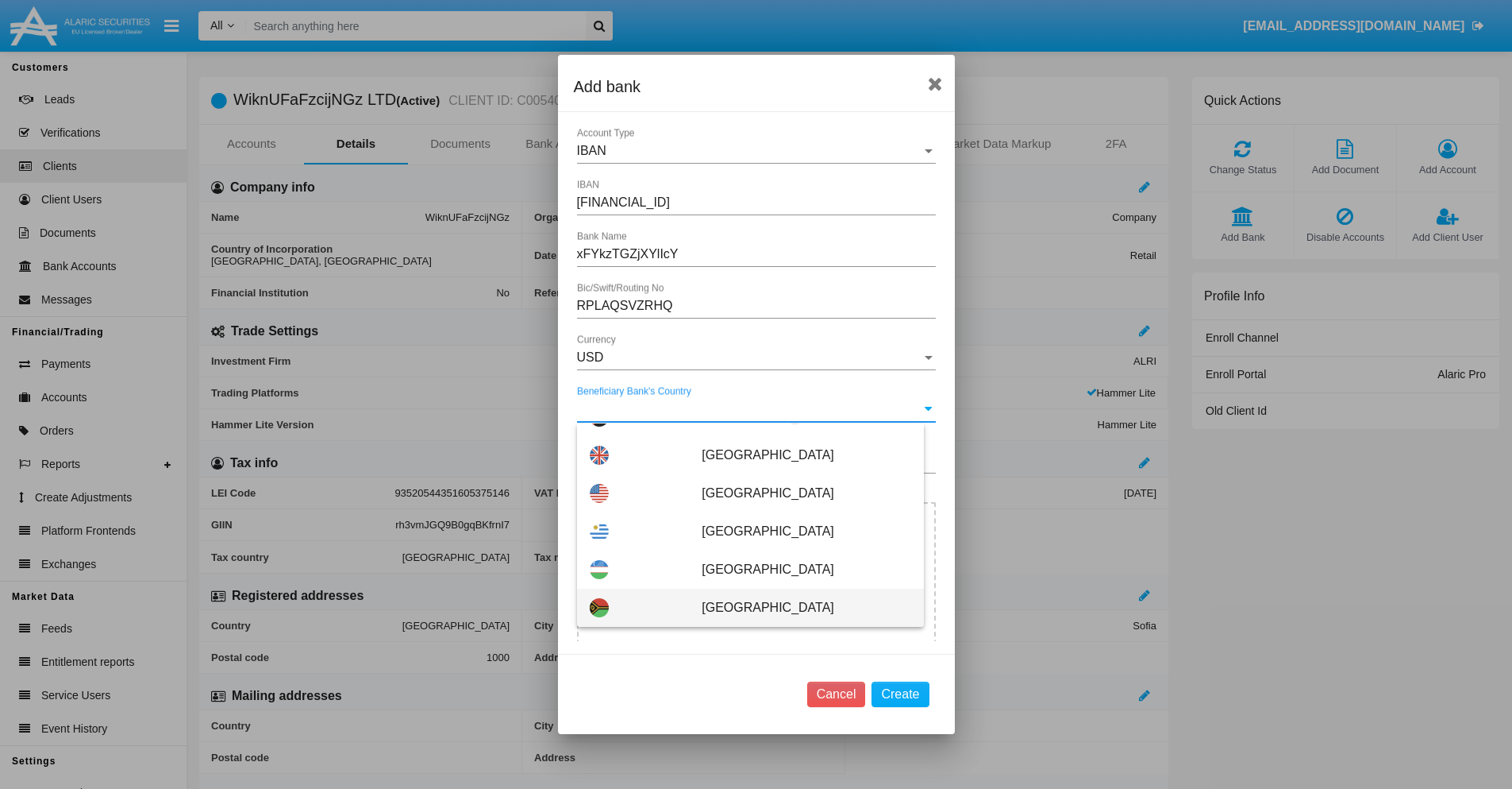
click at [798, 608] on span "[GEOGRAPHIC_DATA]" at bounding box center [806, 607] width 208 height 38
type input "[GEOGRAPHIC_DATA]"
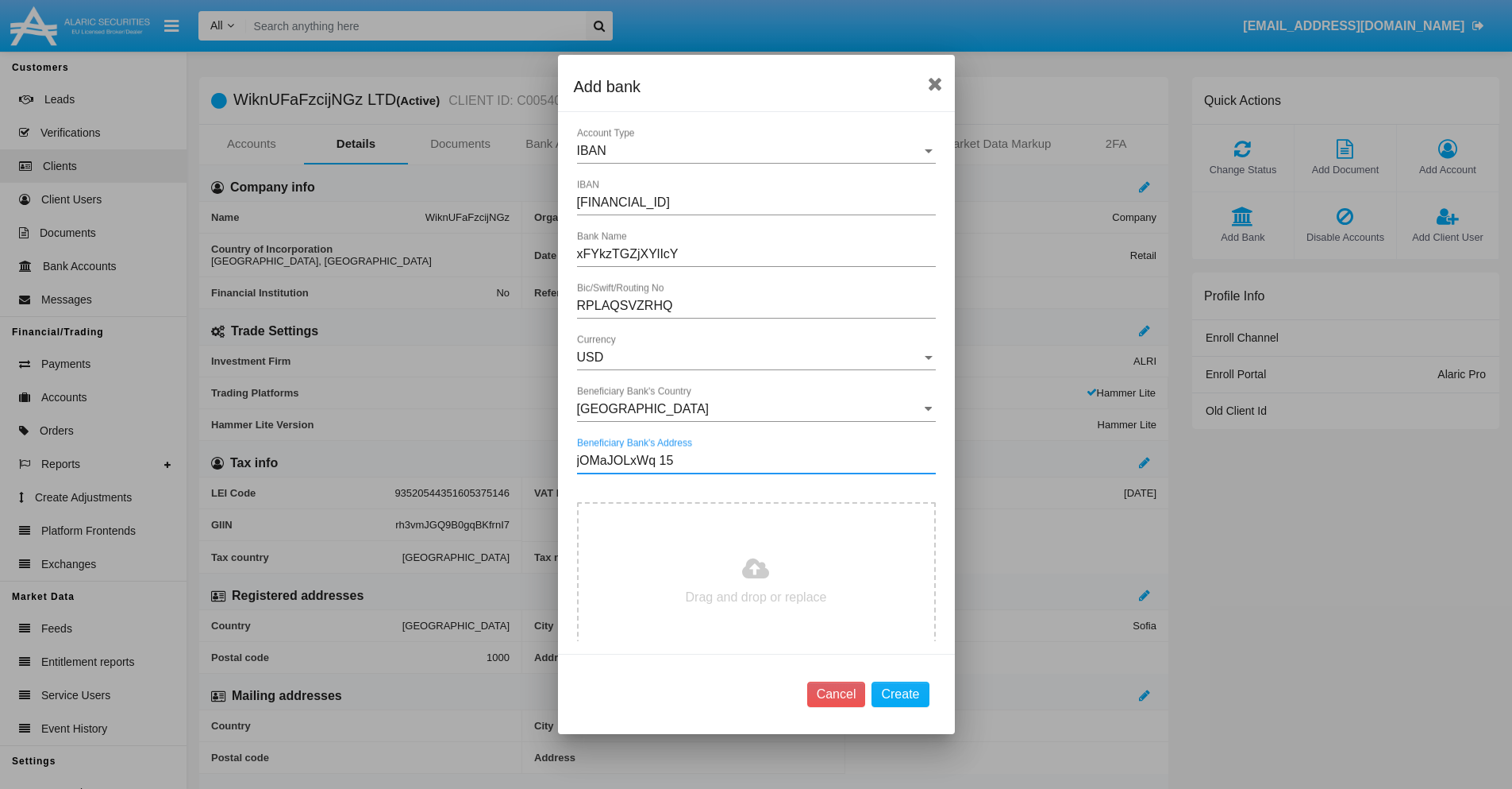
type input "jOMaJOLxWq 151"
type input "C:\fakepath\bank-statement.png"
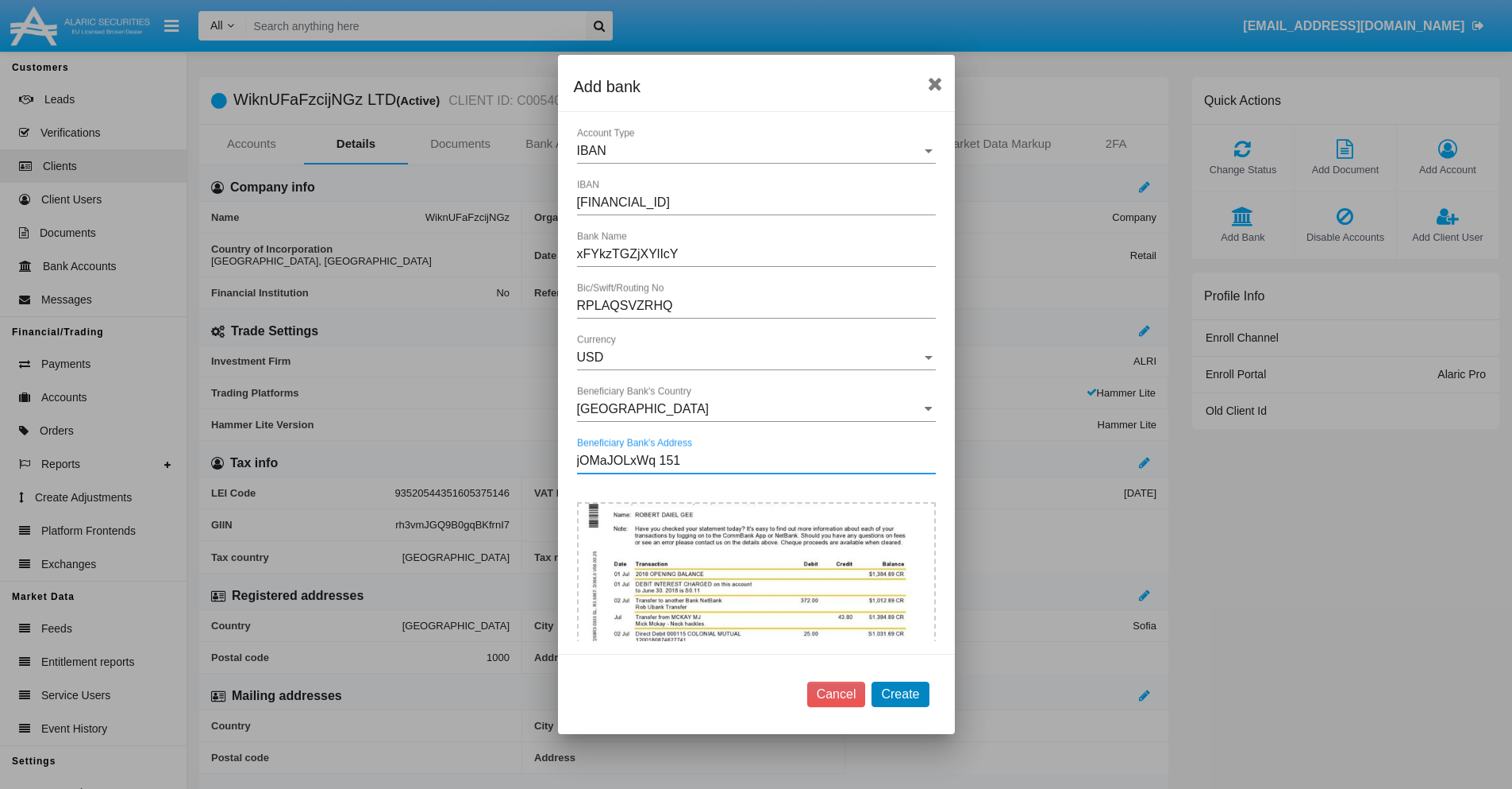
click at [900, 694] on button "Create" at bounding box center [900, 694] width 57 height 26
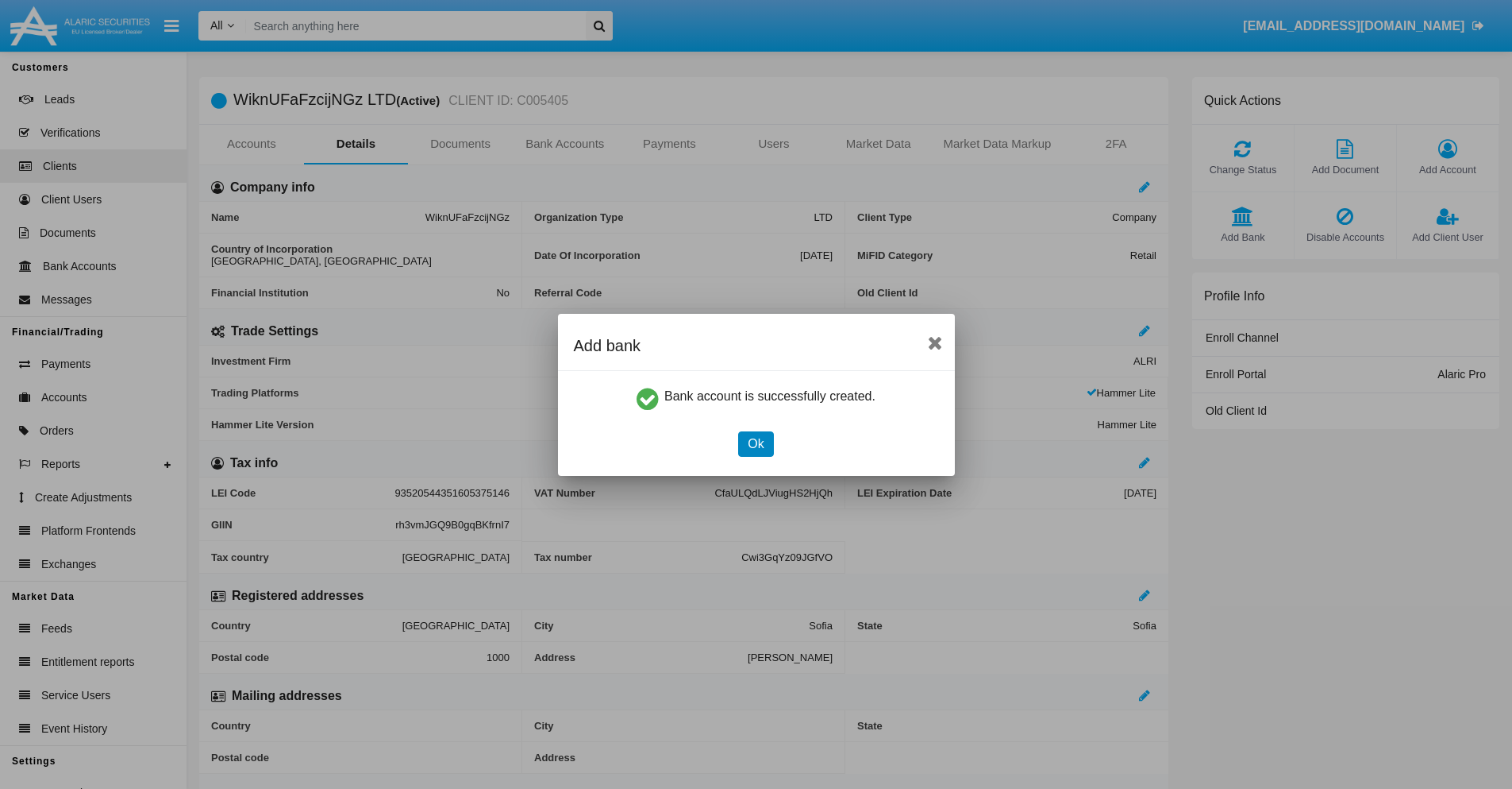
click at [756, 444] on button "Ok" at bounding box center [756, 444] width 35 height 26
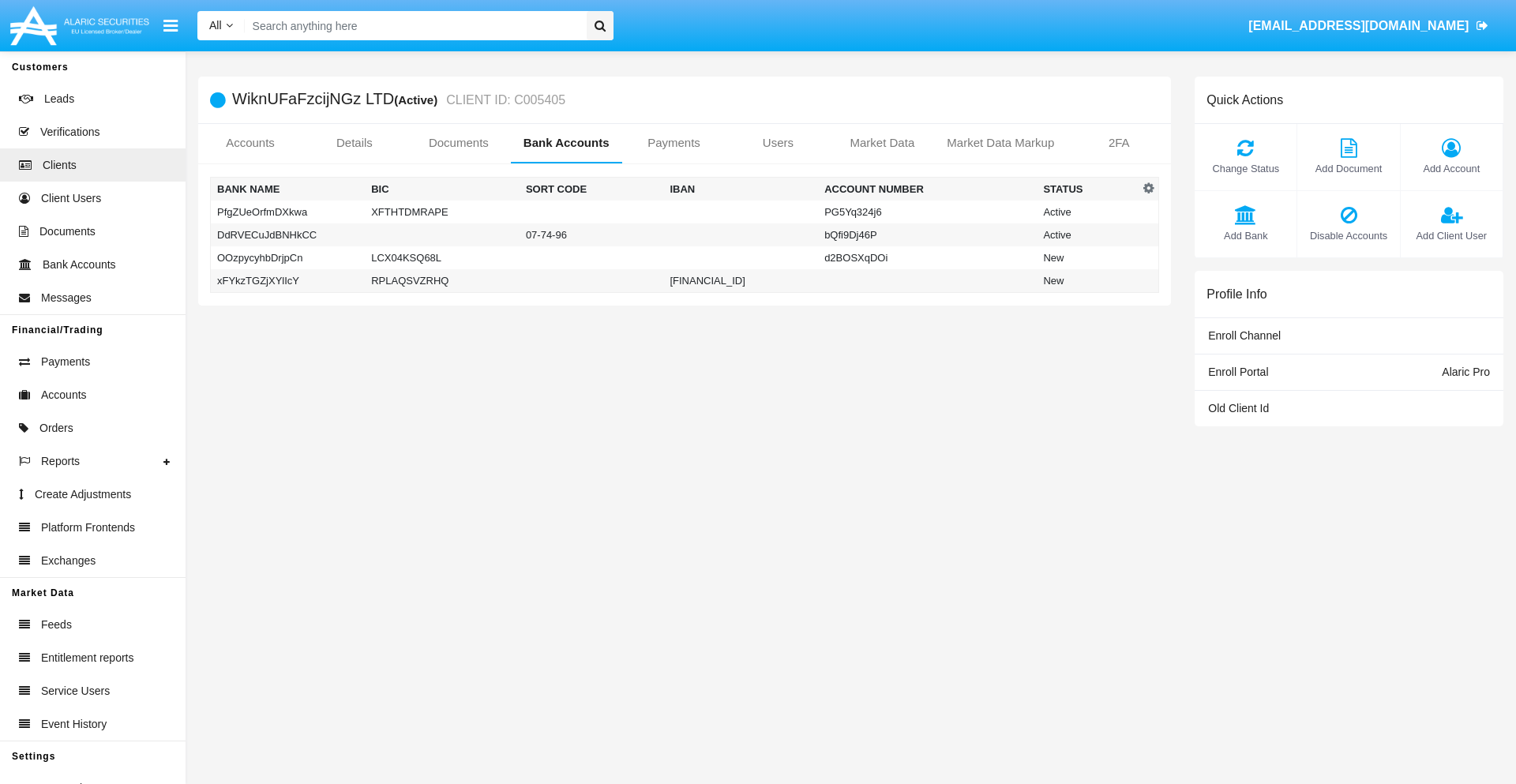
click at [287, 280] on td "xFYkzTGZjXYlIcY" at bounding box center [288, 281] width 155 height 24
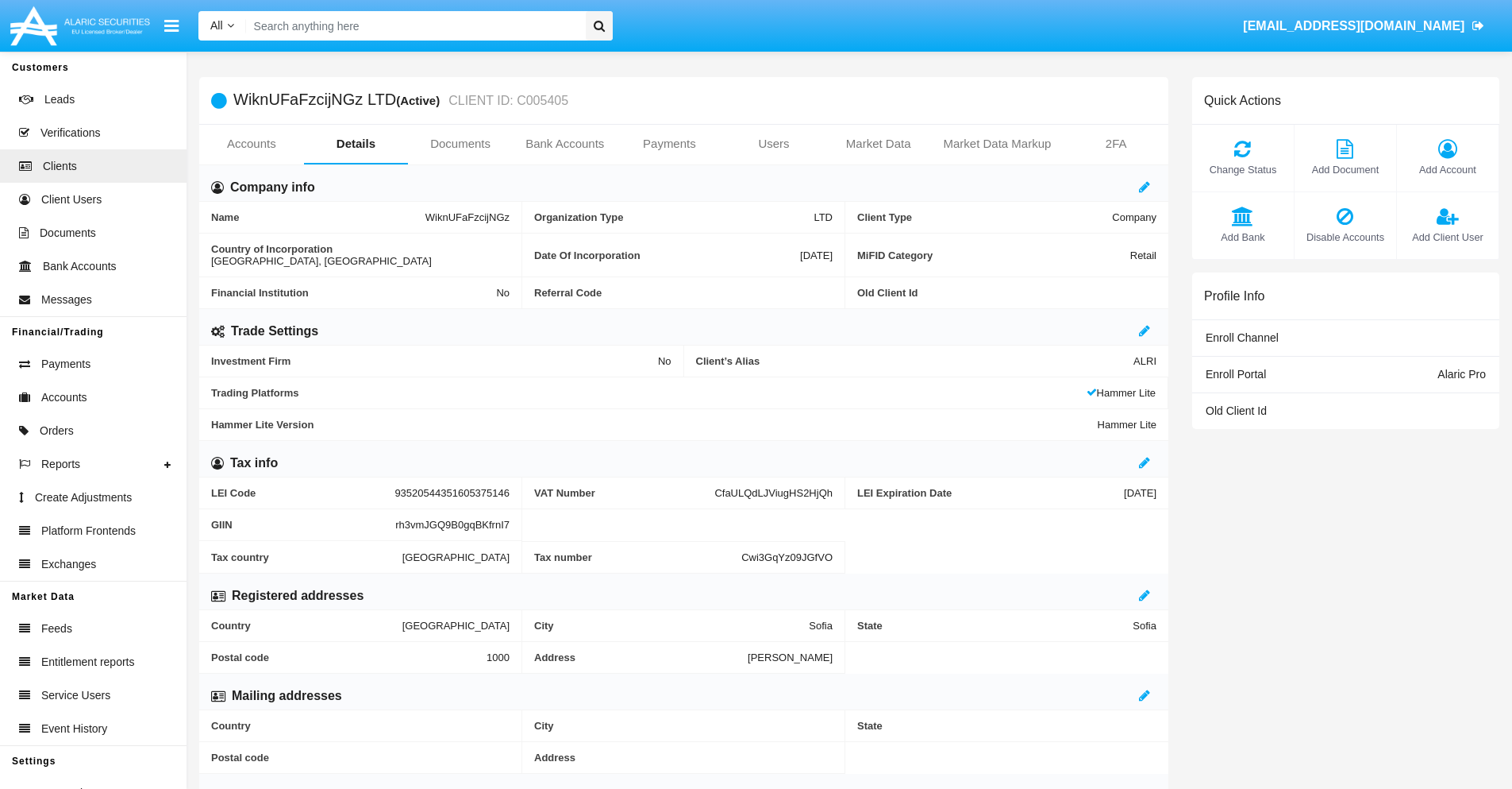
click at [1243, 237] on span "Add Bank" at bounding box center [1243, 237] width 86 height 15
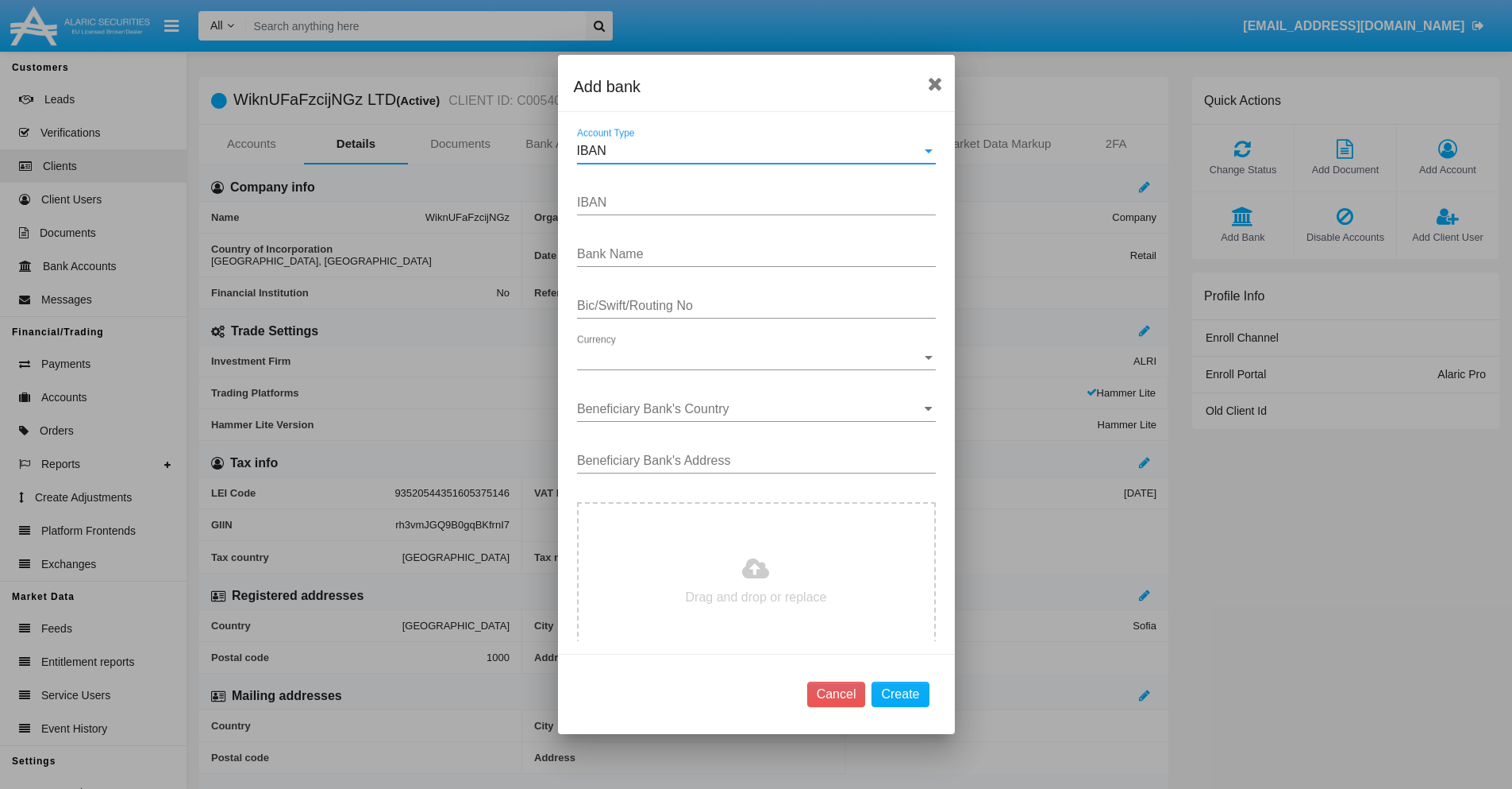
click at [750, 151] on div "IBAN" at bounding box center [750, 151] width 344 height 14
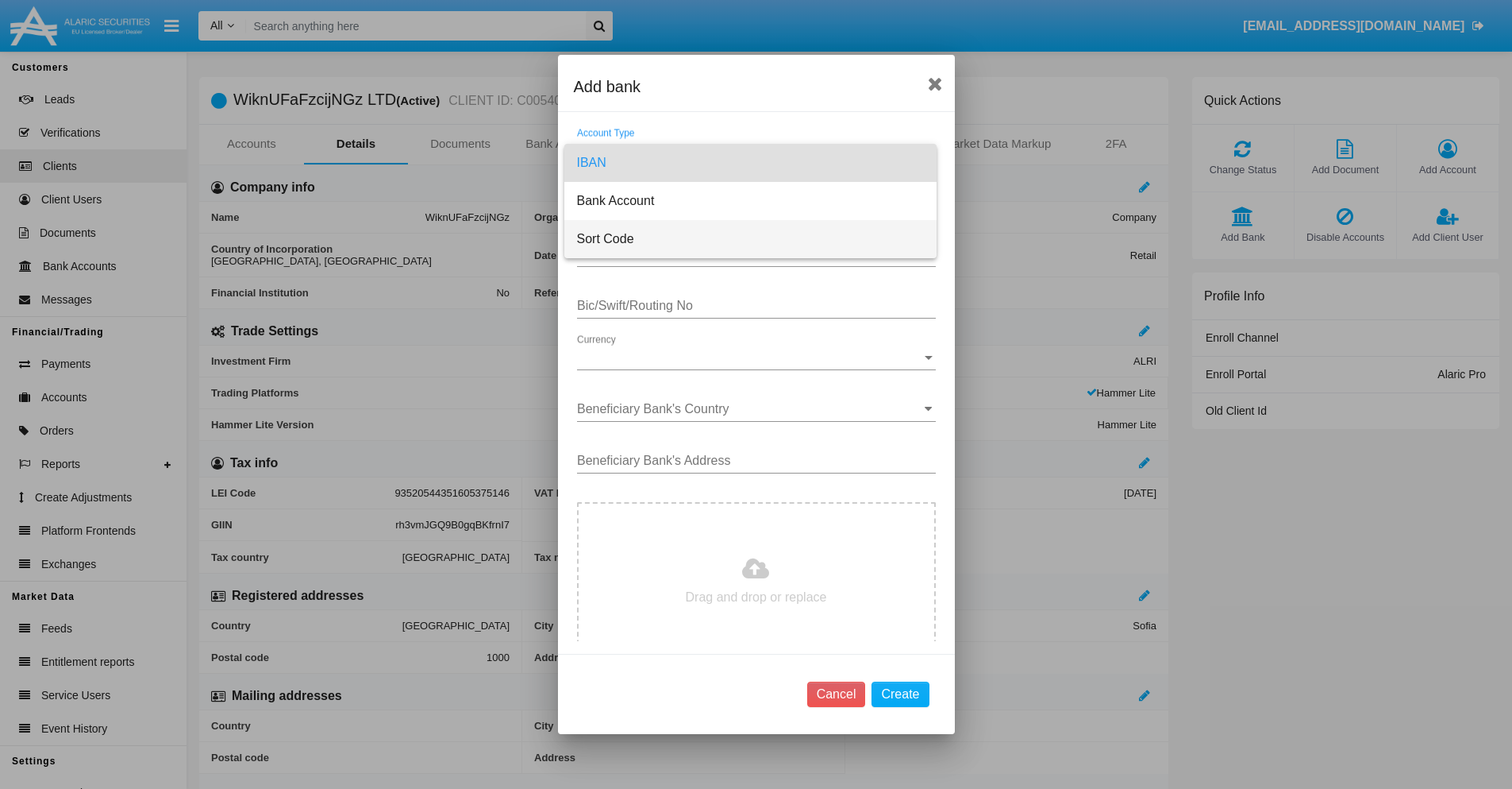
click at [750, 239] on span "Sort Code" at bounding box center [751, 239] width 347 height 38
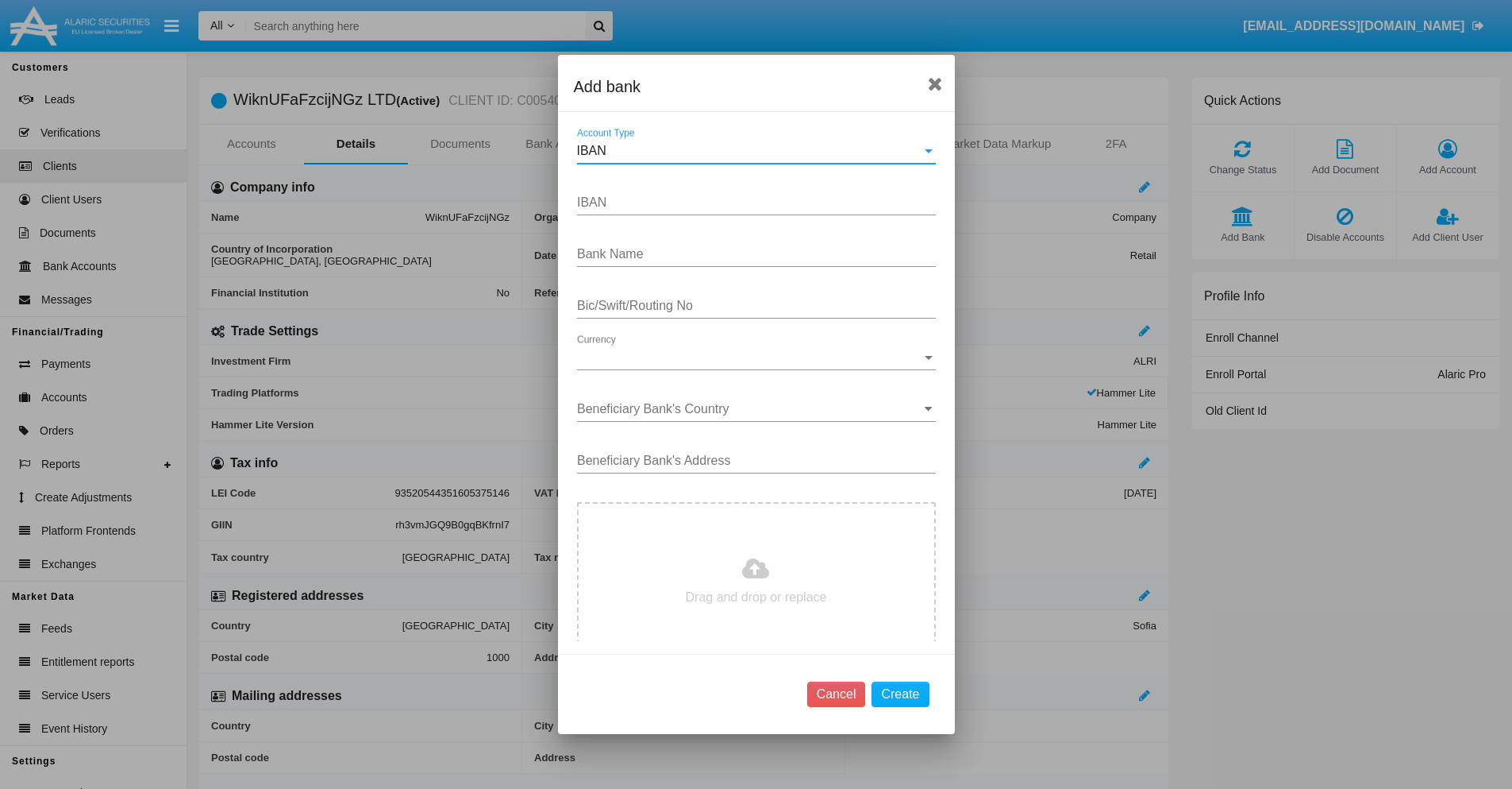
type input "[GEOGRAPHIC_DATA]"
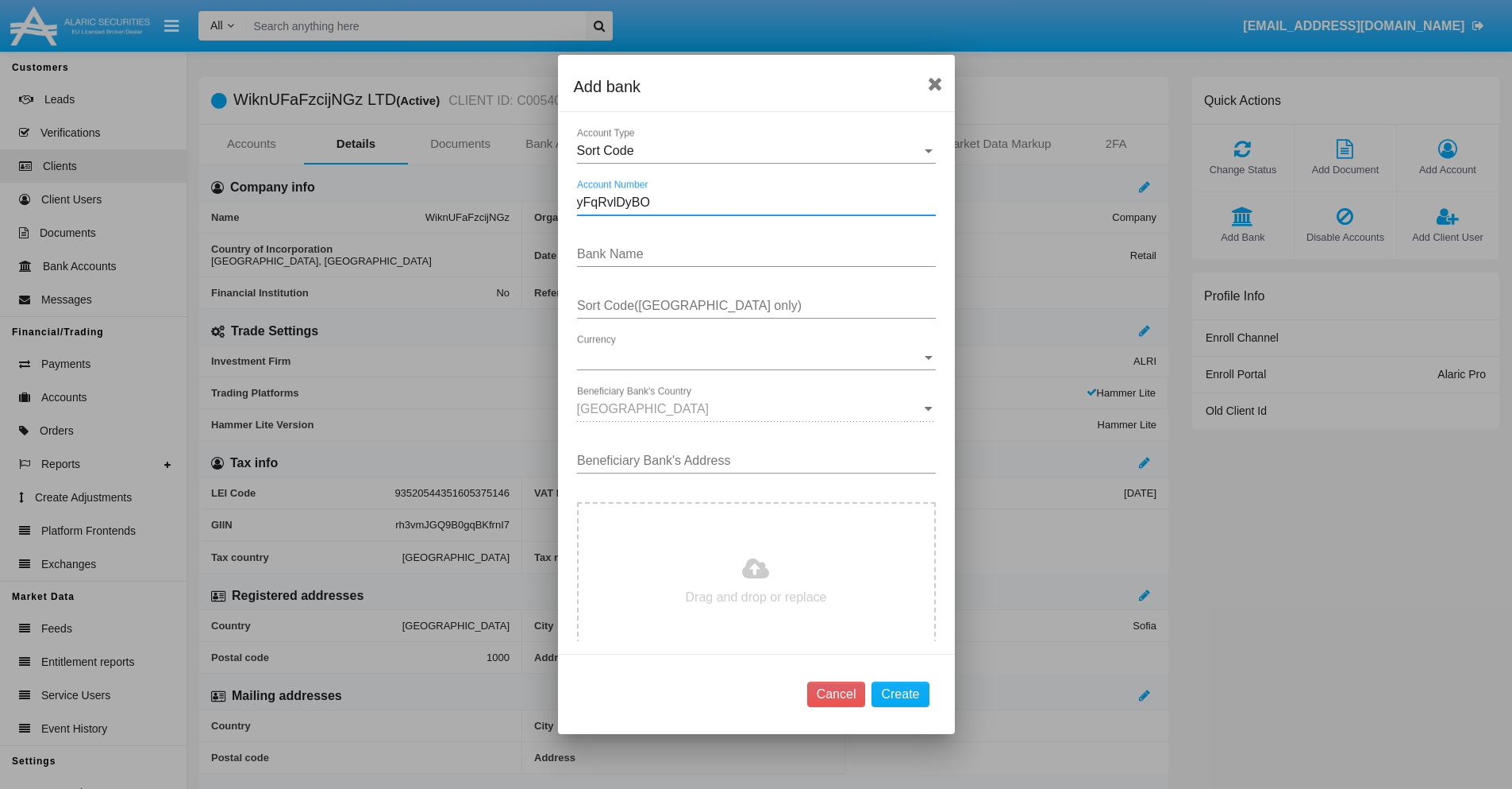
type input "yFqRvlDyBO"
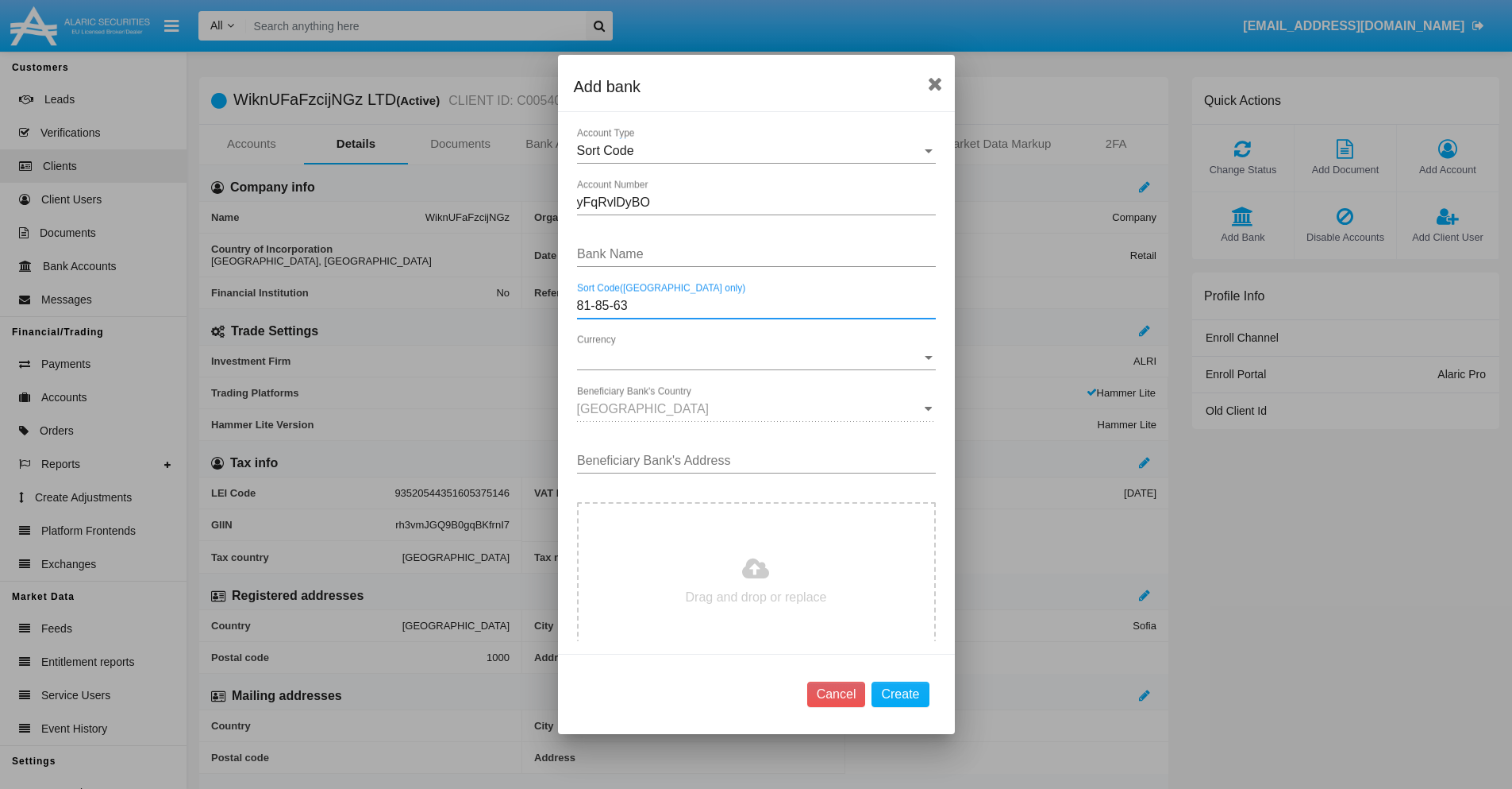
type input "81-85-63"
type input "ilaYRnxfAOdccHN"
click at [750, 358] on span "Currency" at bounding box center [750, 357] width 344 height 14
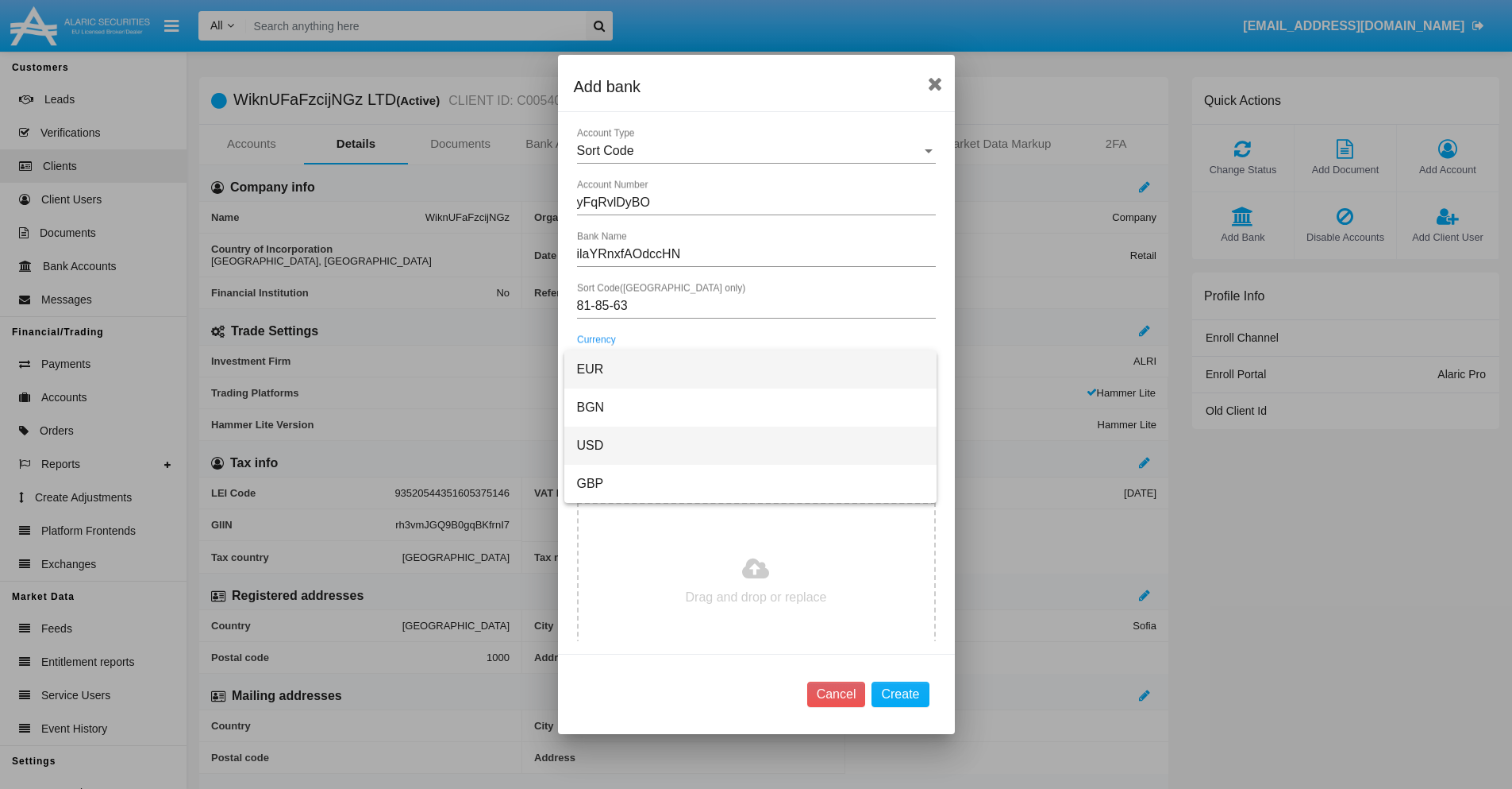
click at [750, 445] on span "USD" at bounding box center [751, 445] width 347 height 38
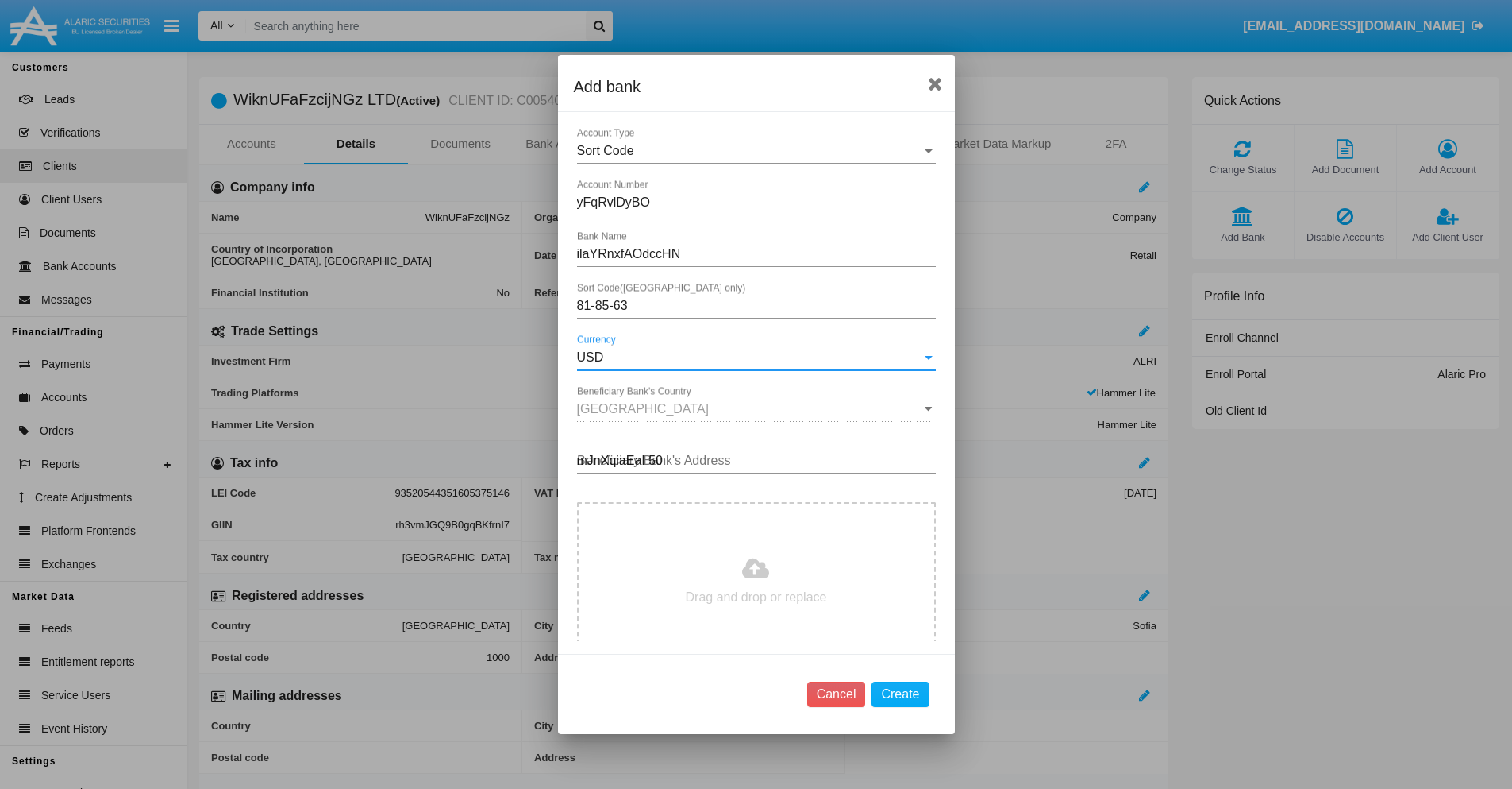
type input "mJnXqiaEaI 500"
type input "C:\fakepath\bank-statement.png"
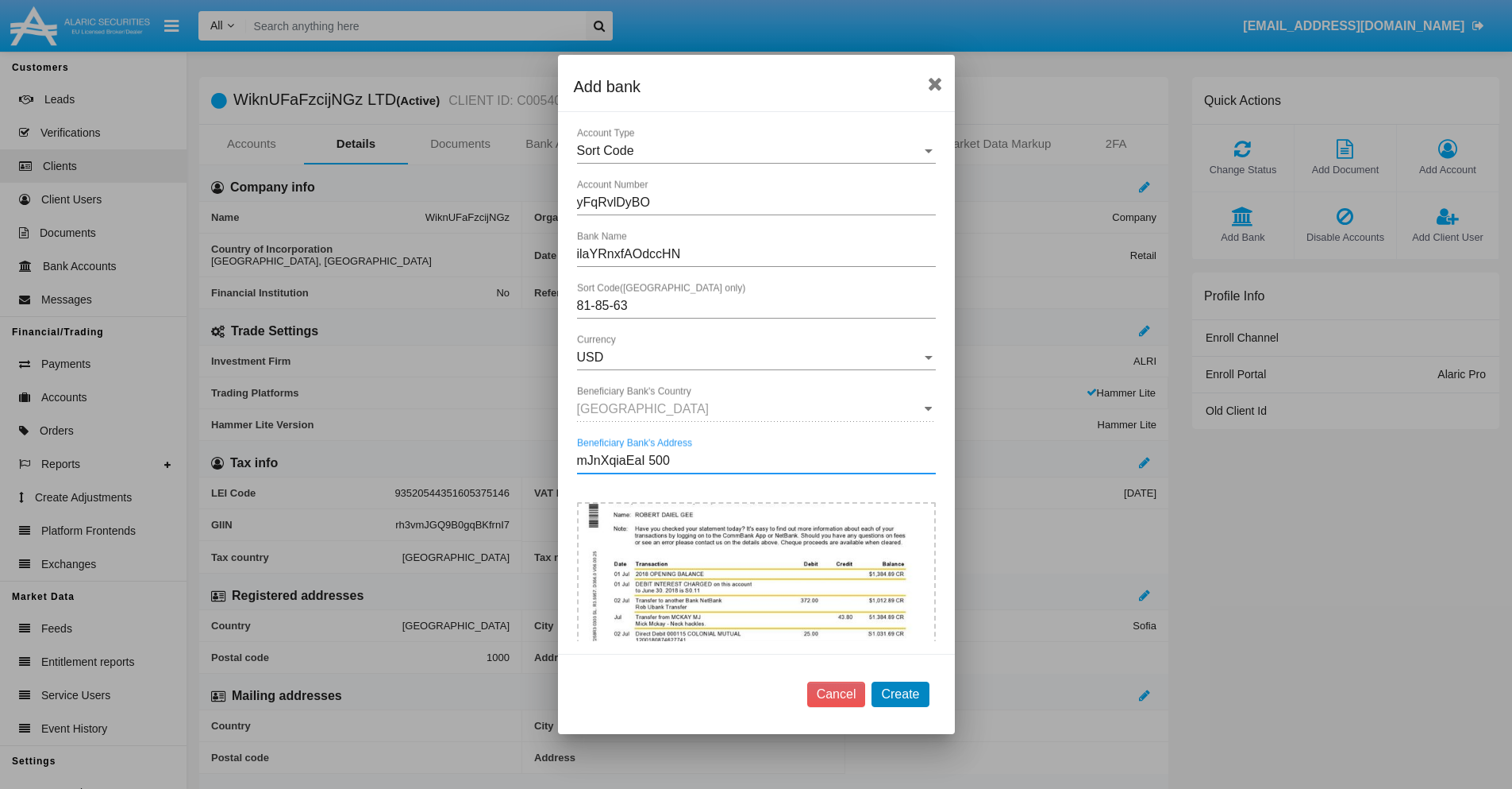
click at [900, 694] on button "Create" at bounding box center [900, 694] width 57 height 26
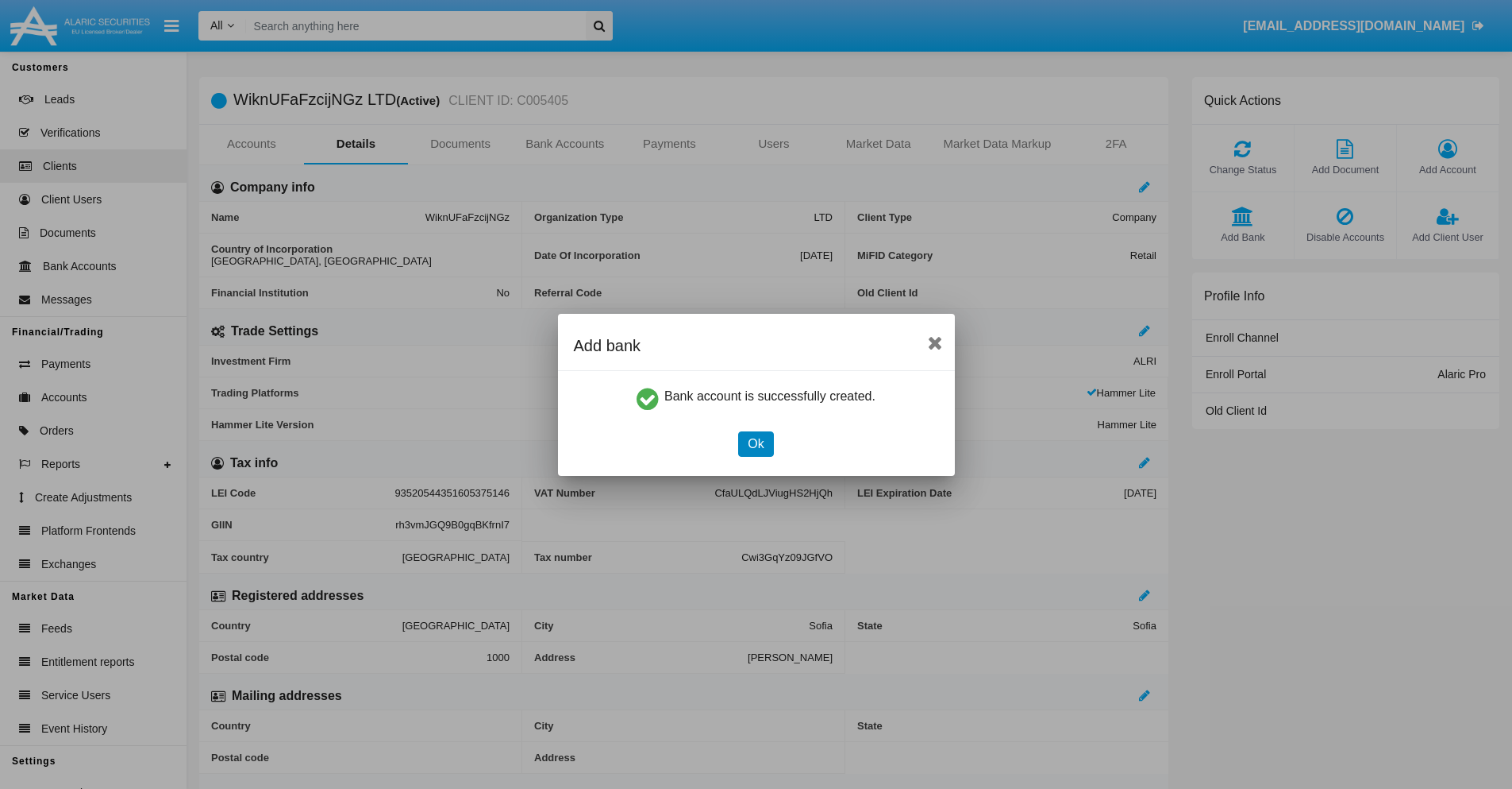
click at [756, 444] on button "Ok" at bounding box center [756, 444] width 35 height 26
